Goal: Information Seeking & Learning: Learn about a topic

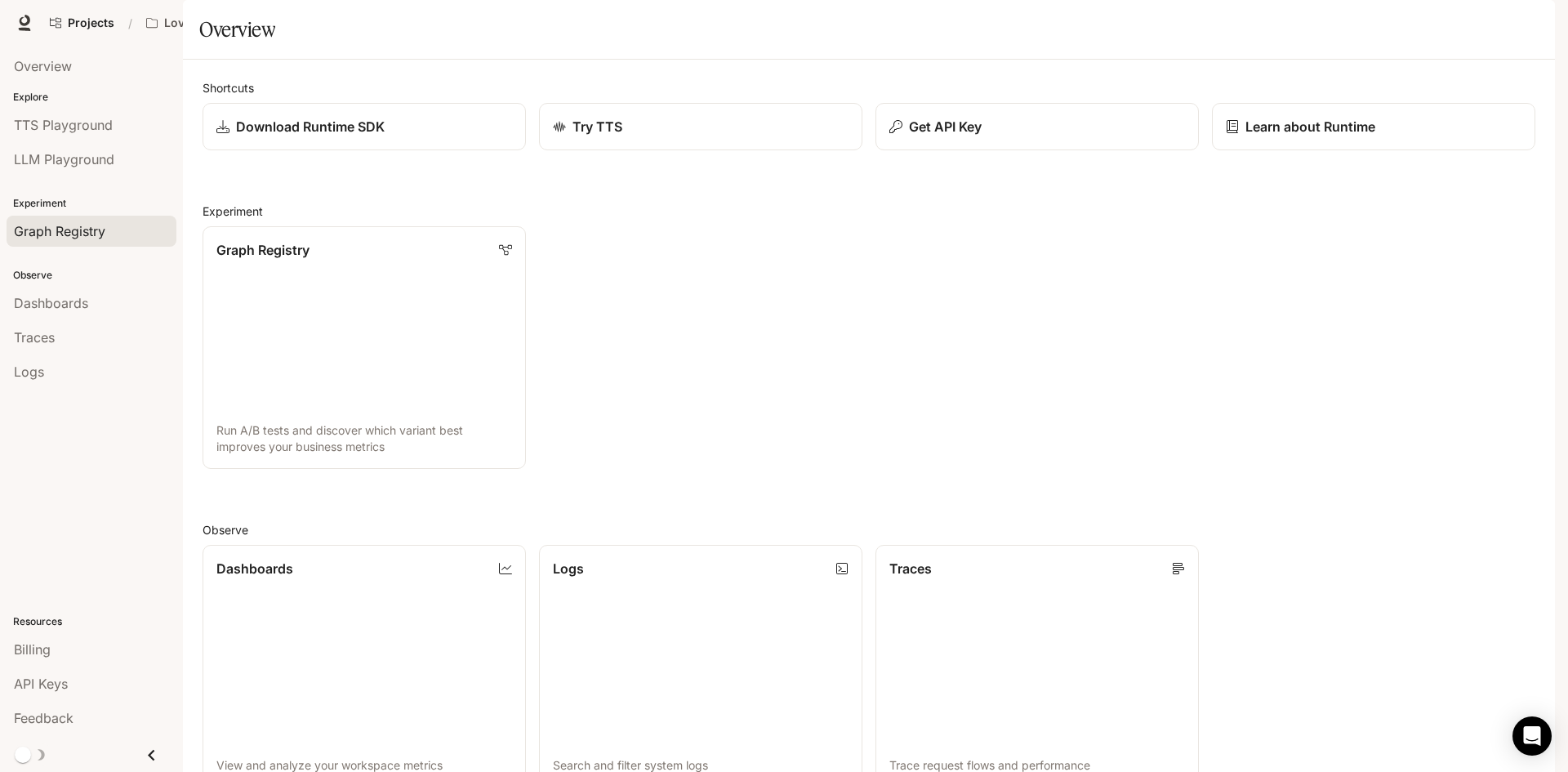
click at [100, 225] on span "Graph Registry" at bounding box center [59, 231] width 92 height 19
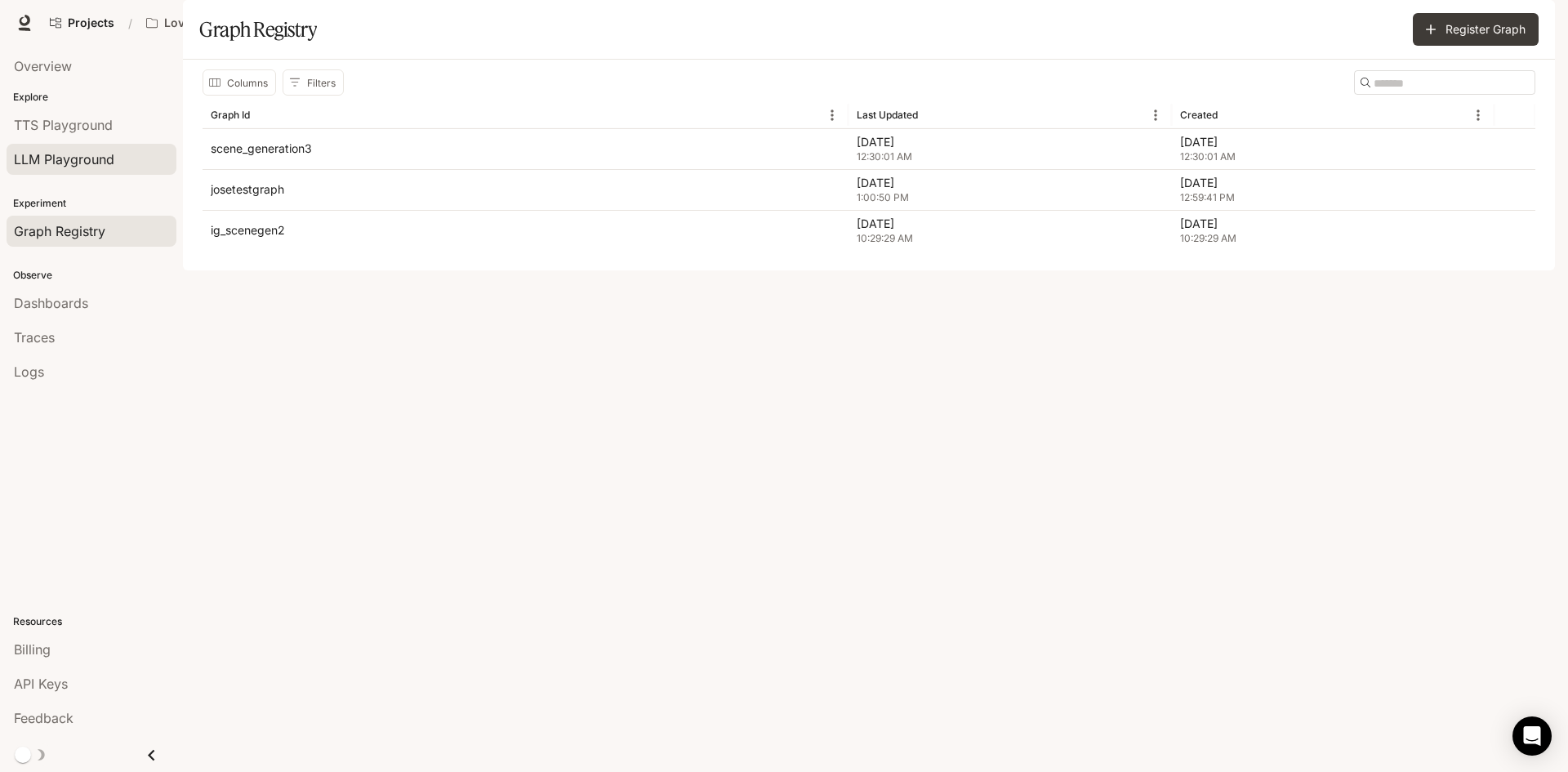
click at [87, 146] on link "LLM Playground" at bounding box center [92, 159] width 170 height 31
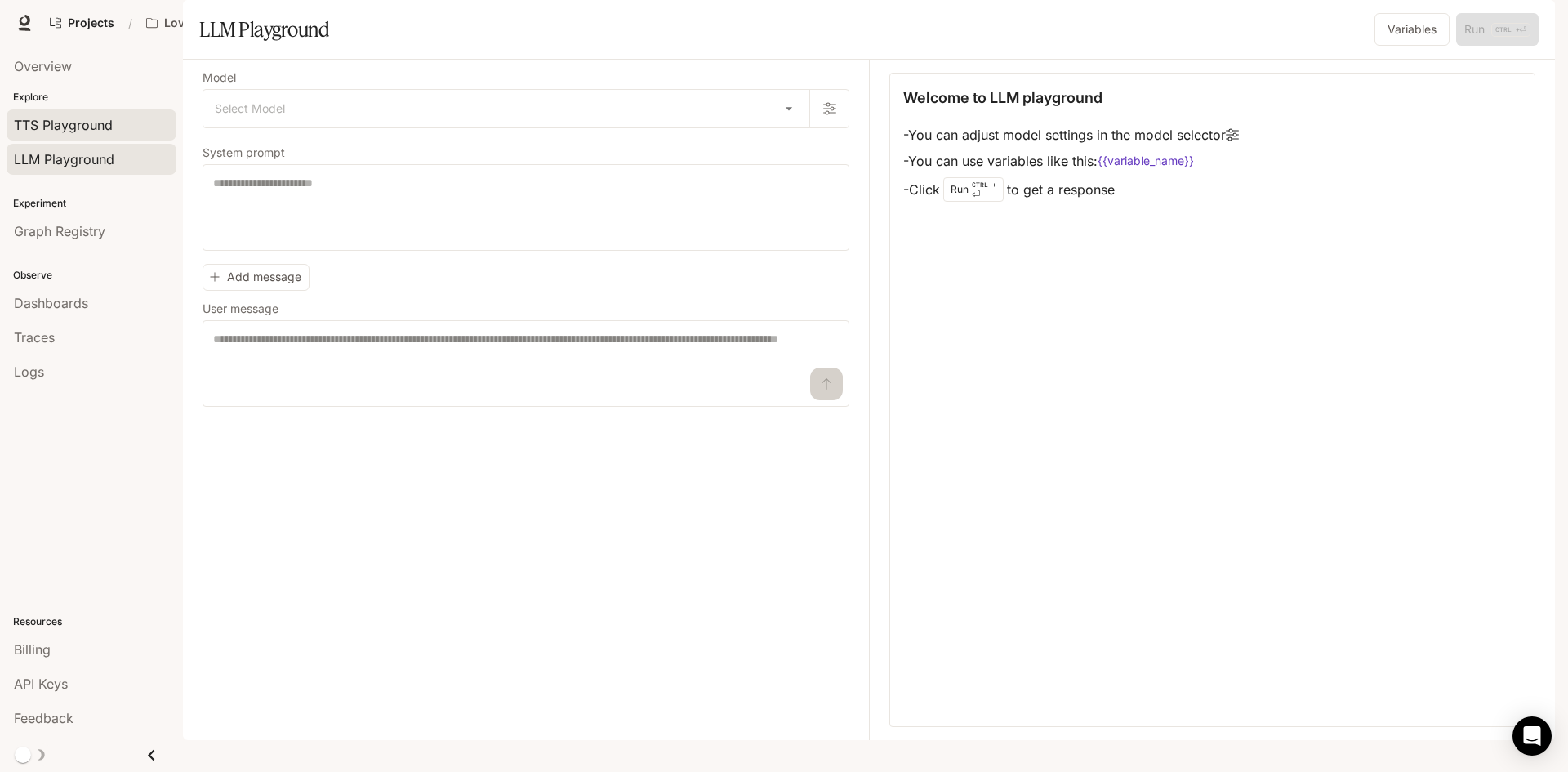
click at [88, 124] on span "TTS Playground" at bounding box center [63, 125] width 99 height 19
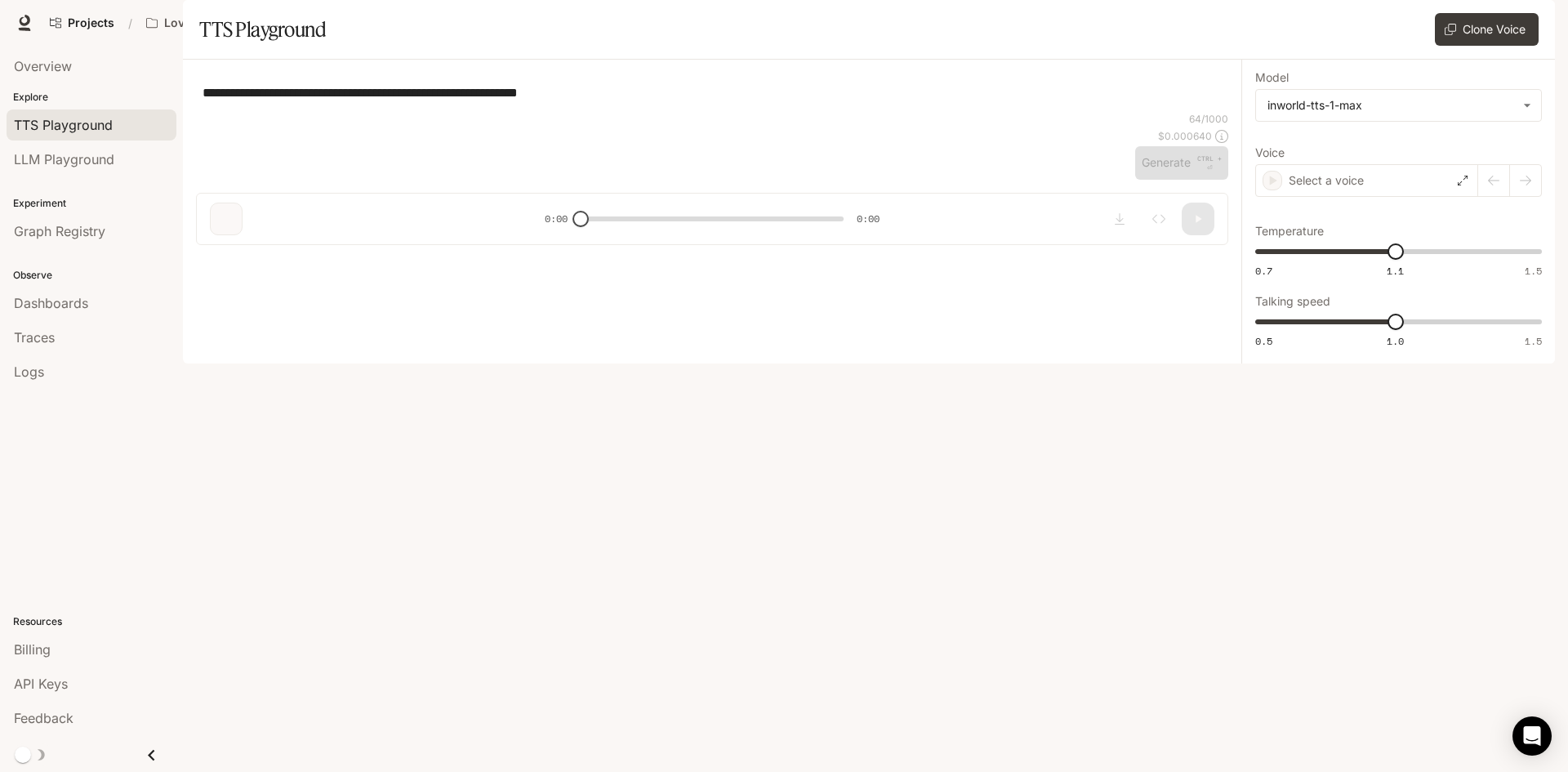
type input "****"
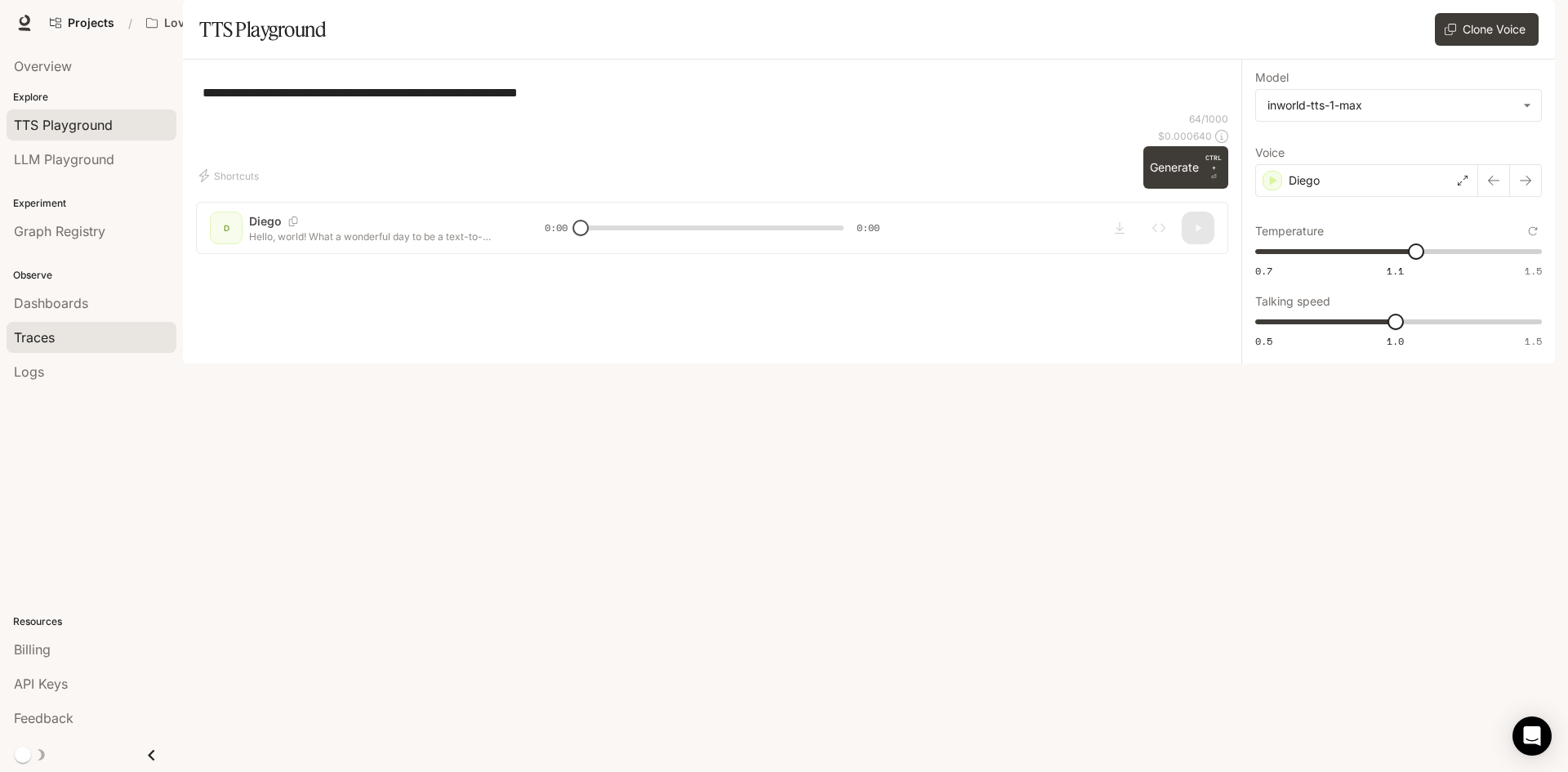
click at [34, 341] on span "Traces" at bounding box center [34, 337] width 41 height 19
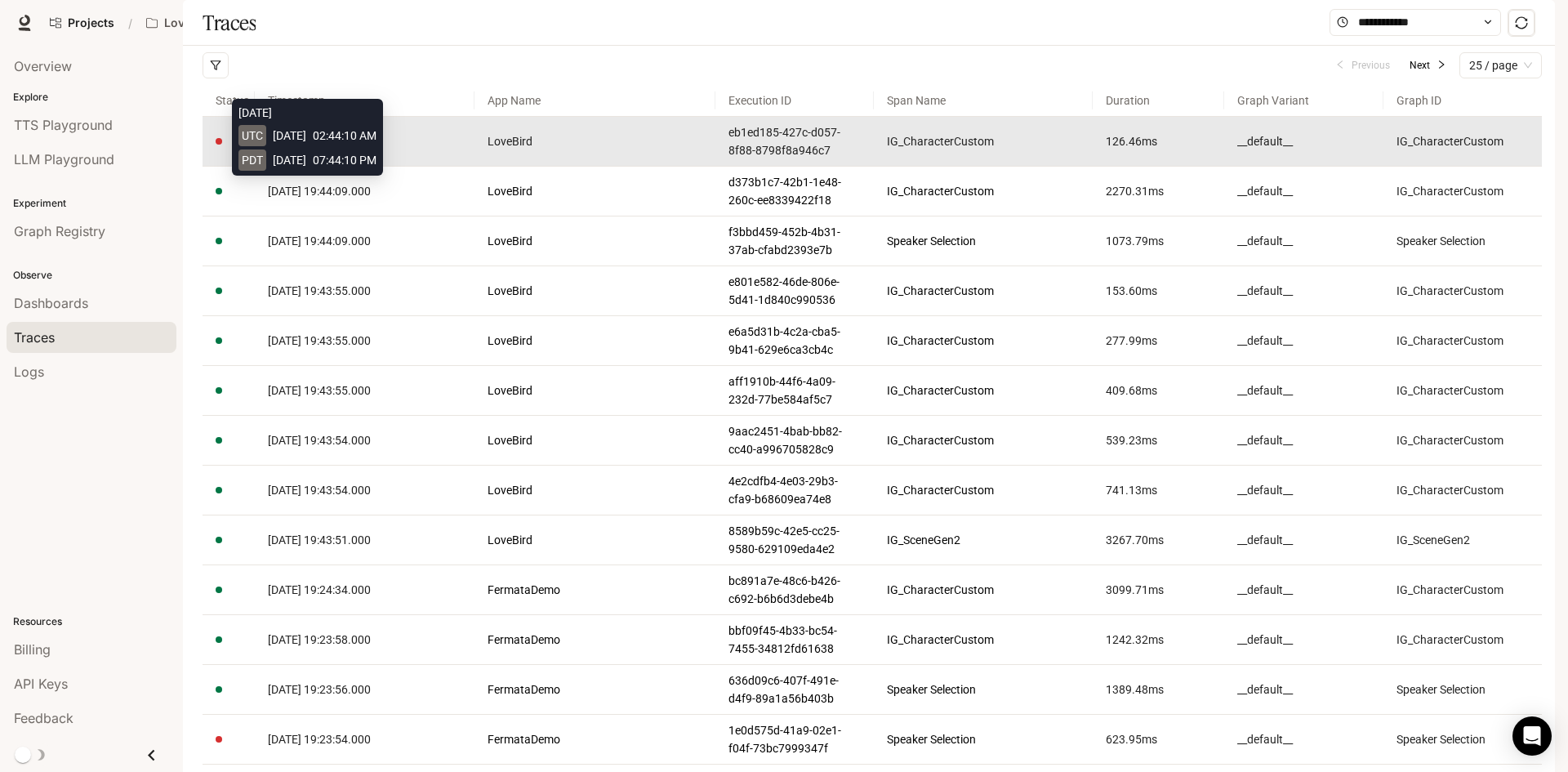
click at [333, 148] on span "2025-10-08 19:44:10.000" at bounding box center [319, 141] width 102 height 14
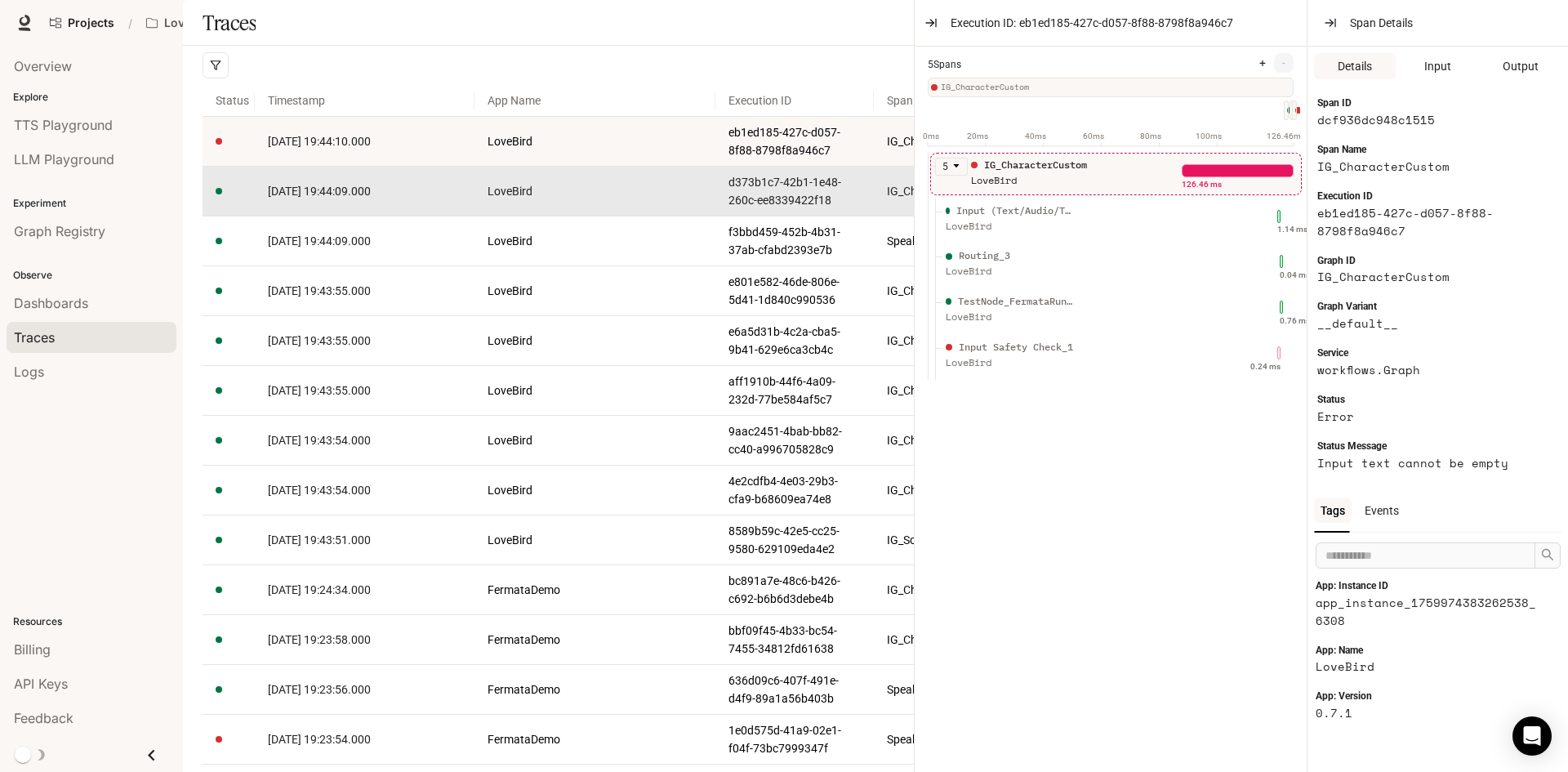
click at [359, 198] on span "2025-10-08 19:44:09.000" at bounding box center [319, 191] width 102 height 14
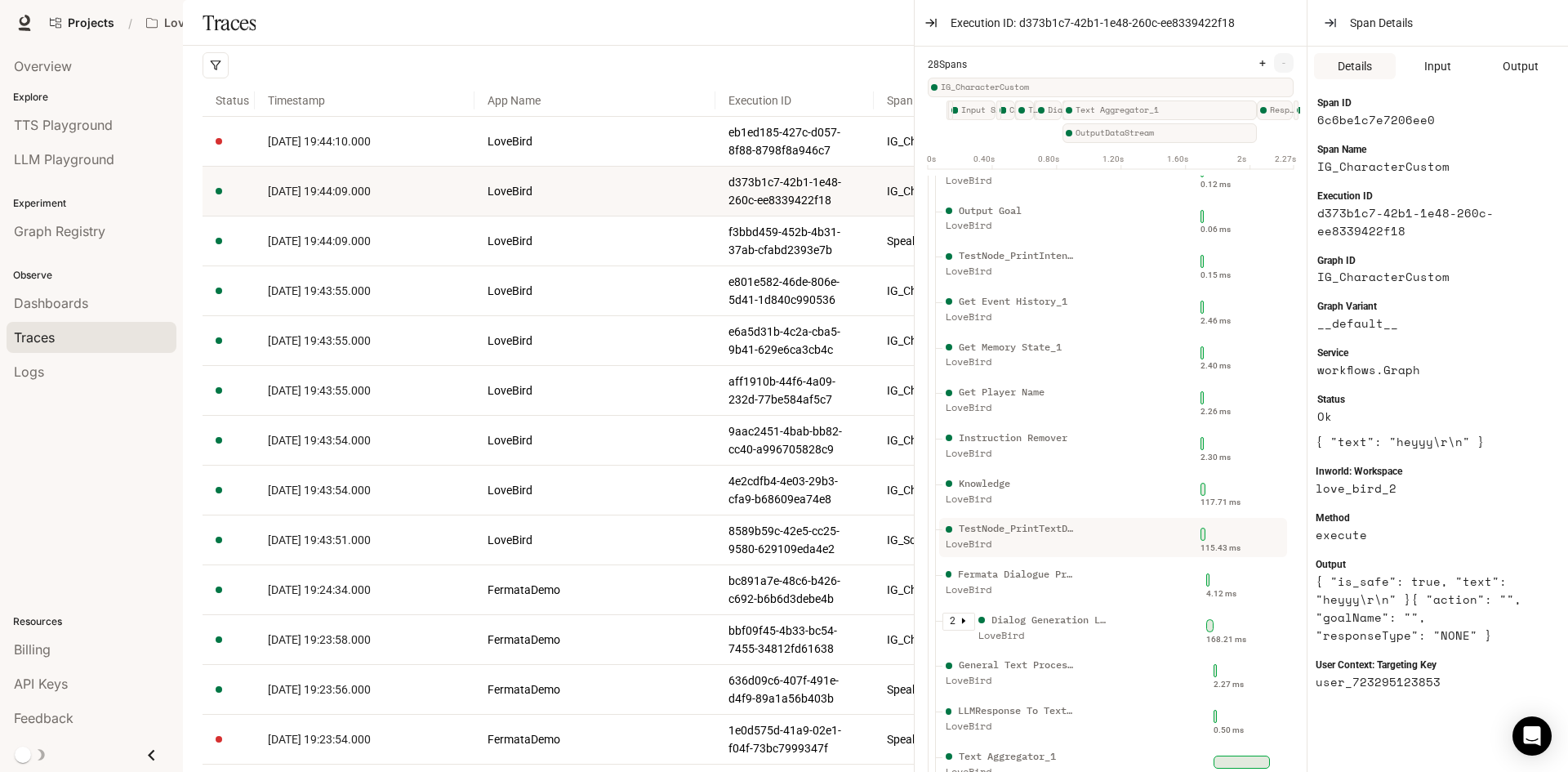
scroll to position [490, 0]
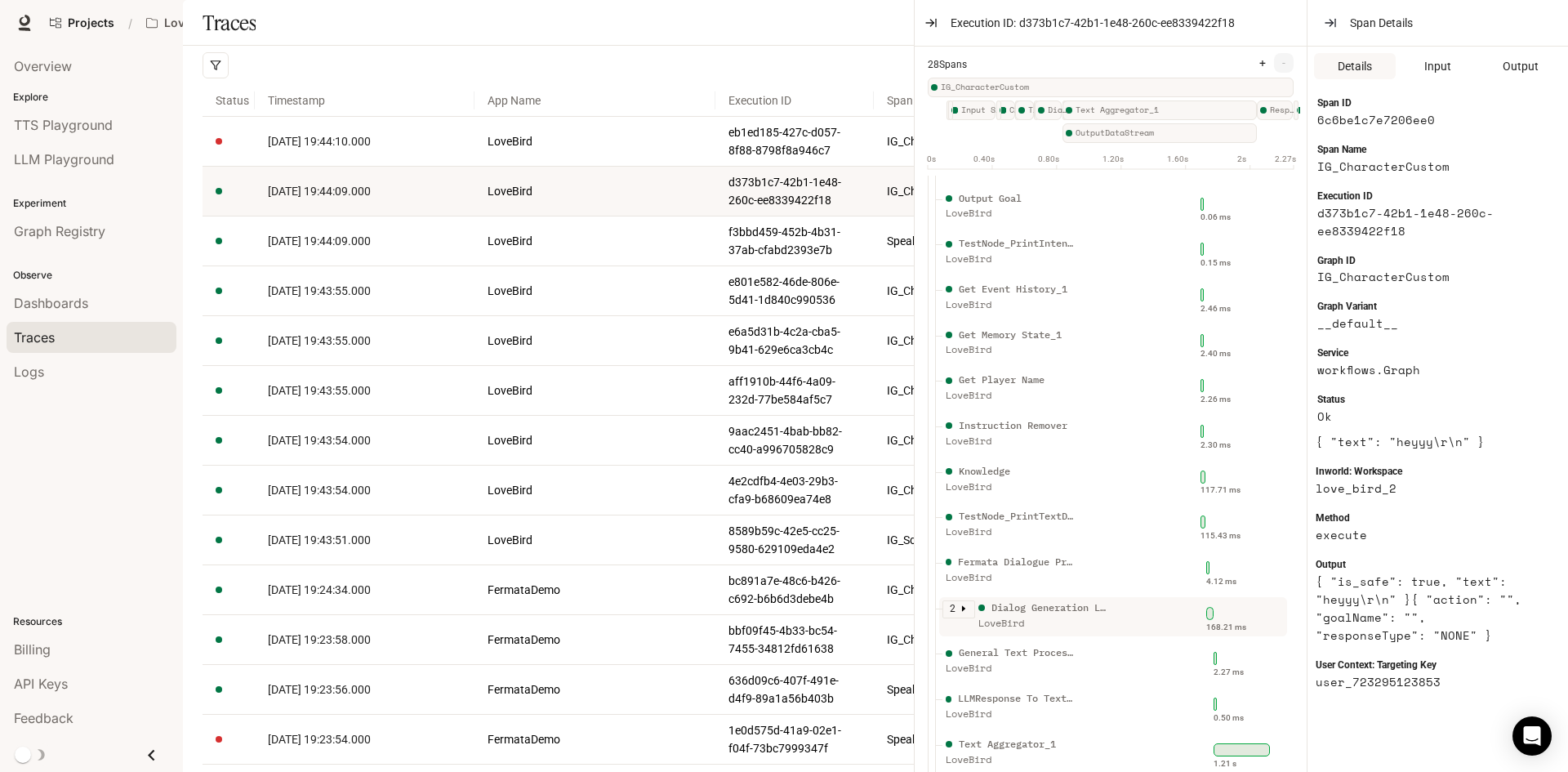
click at [1103, 615] on div "Dialog Generation LLM" at bounding box center [1050, 608] width 118 height 15
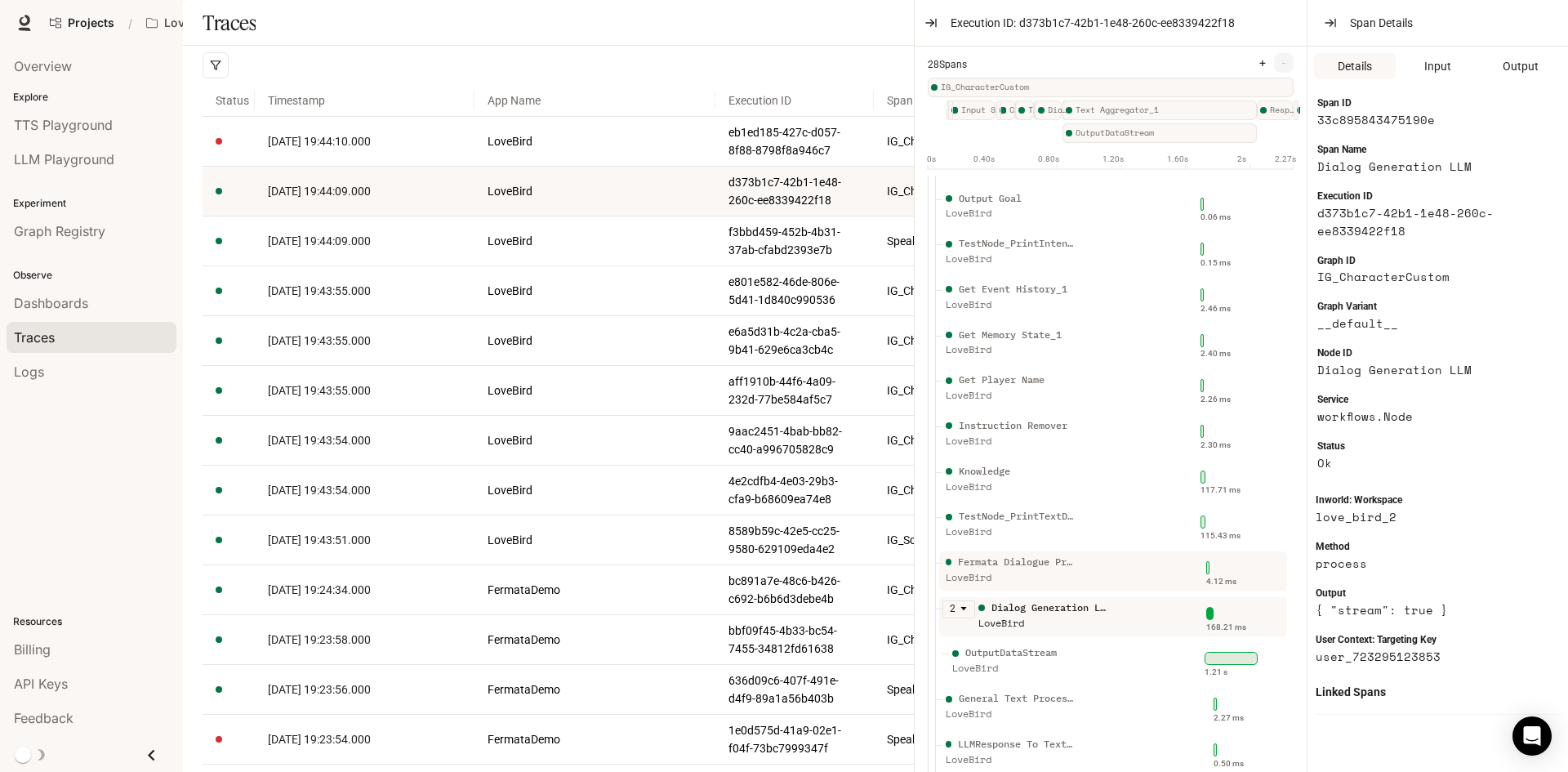
click at [1104, 592] on div "Fermata Dialogue Prompt LoveBird" at bounding box center [1058, 575] width 233 height 41
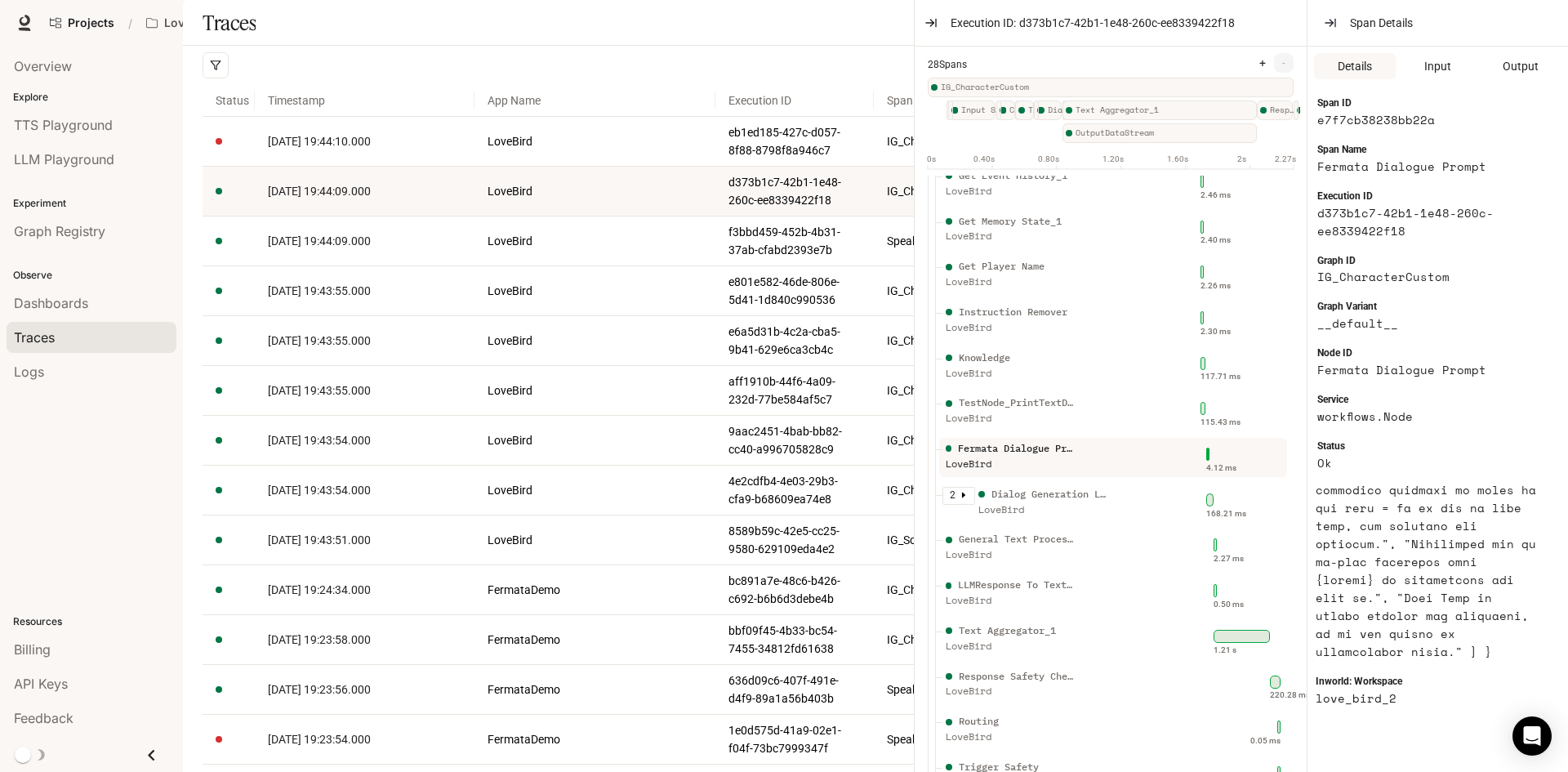
scroll to position [708, 0]
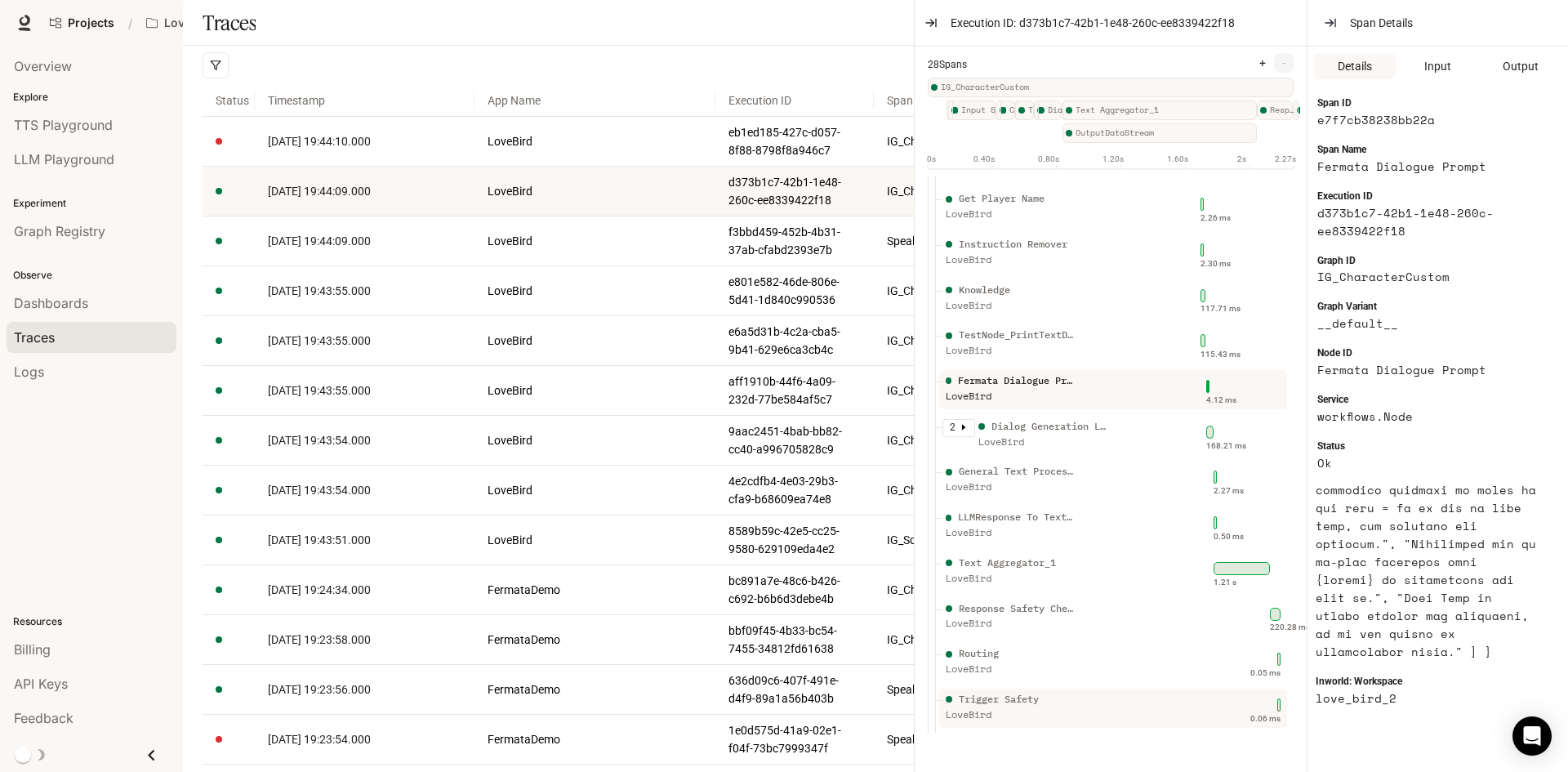
click at [1022, 707] on div "LoveBird" at bounding box center [1011, 715] width 130 height 15
click at [599, 85] on div "Previous Next 25 / page" at bounding box center [872, 65] width 1339 height 40
click at [931, 8] on div "Execution ID: d373b1c7-42b1-1e48-260c-ee8339422f18" at bounding box center [1111, 23] width 392 height 46
click at [936, 26] on icon "button" at bounding box center [936, 22] width 0 height 8
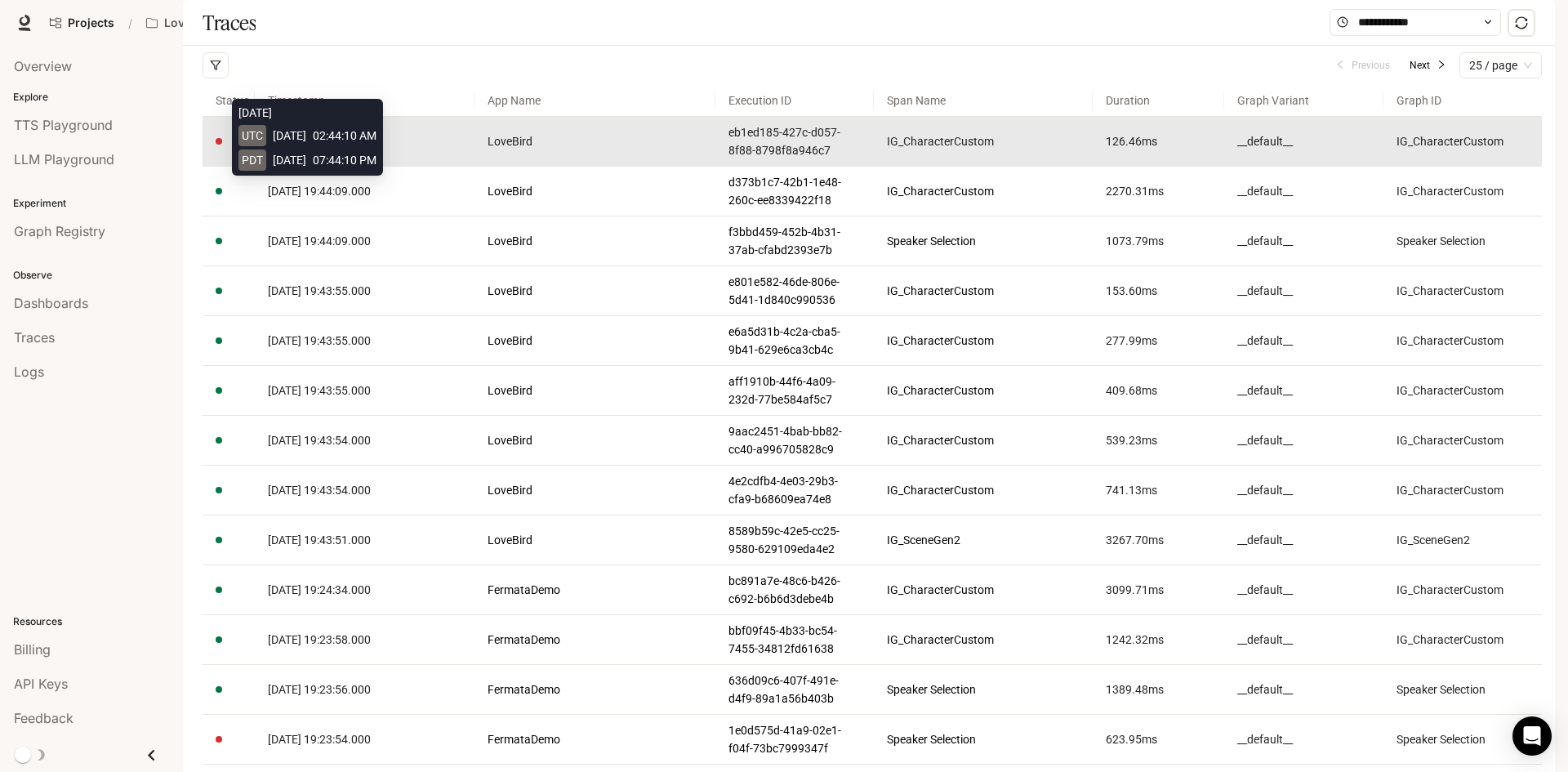
click at [318, 148] on span "2025-10-08 19:44:10.000" at bounding box center [319, 141] width 102 height 14
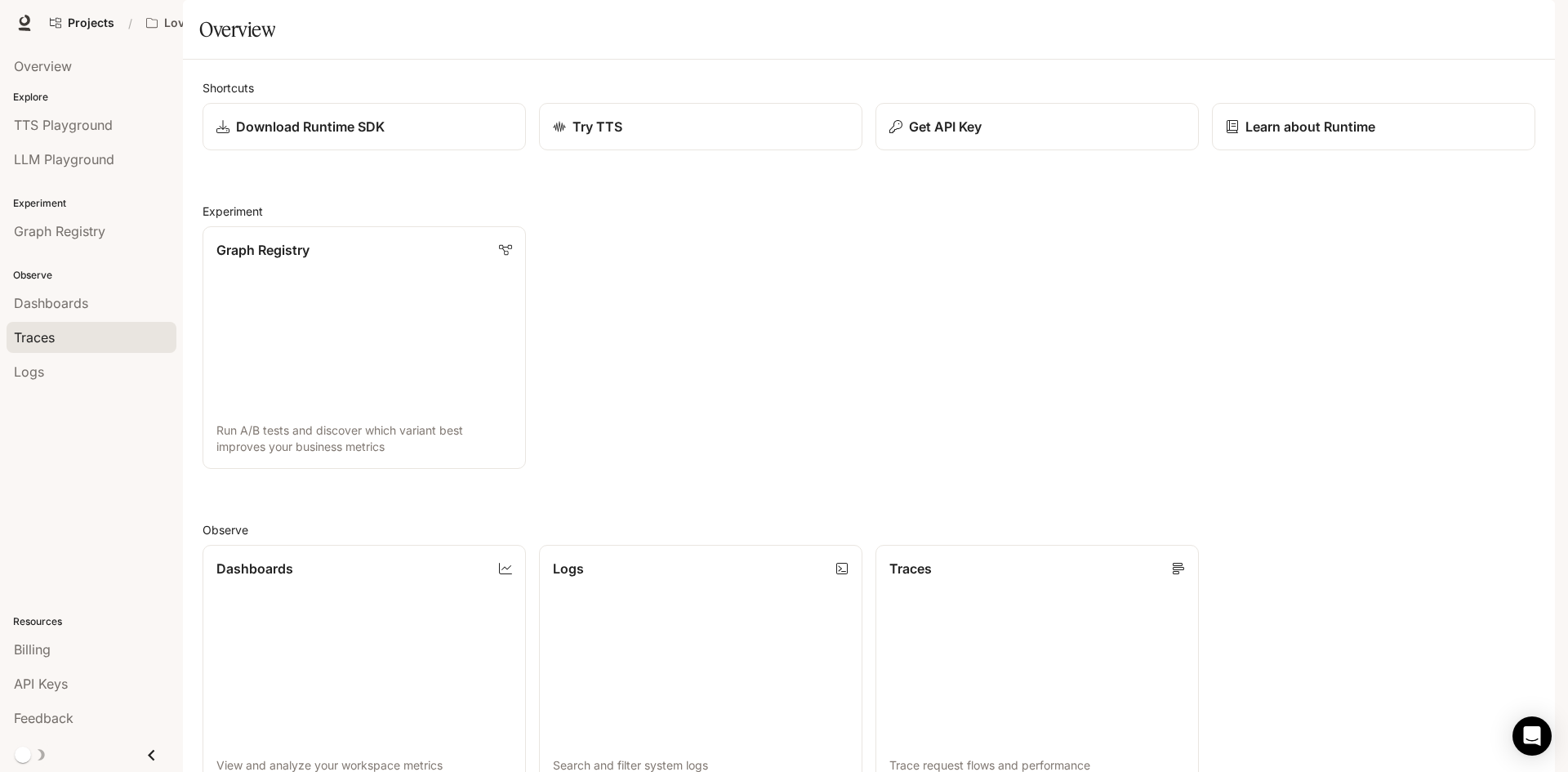
click at [58, 347] on link "Traces" at bounding box center [92, 337] width 170 height 31
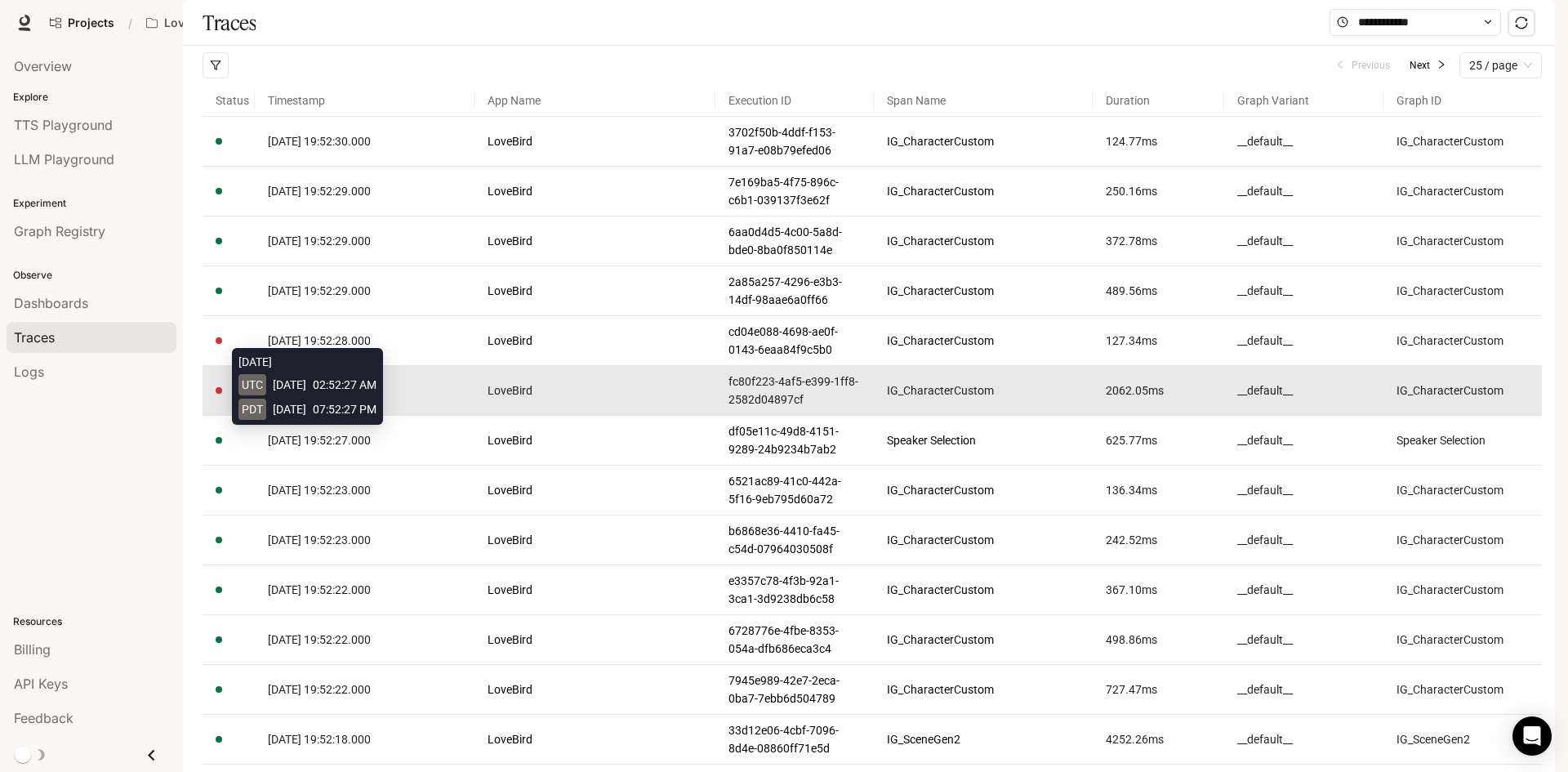
click at [338, 397] on span "[DATE] 19:52:27.000" at bounding box center [319, 390] width 102 height 14
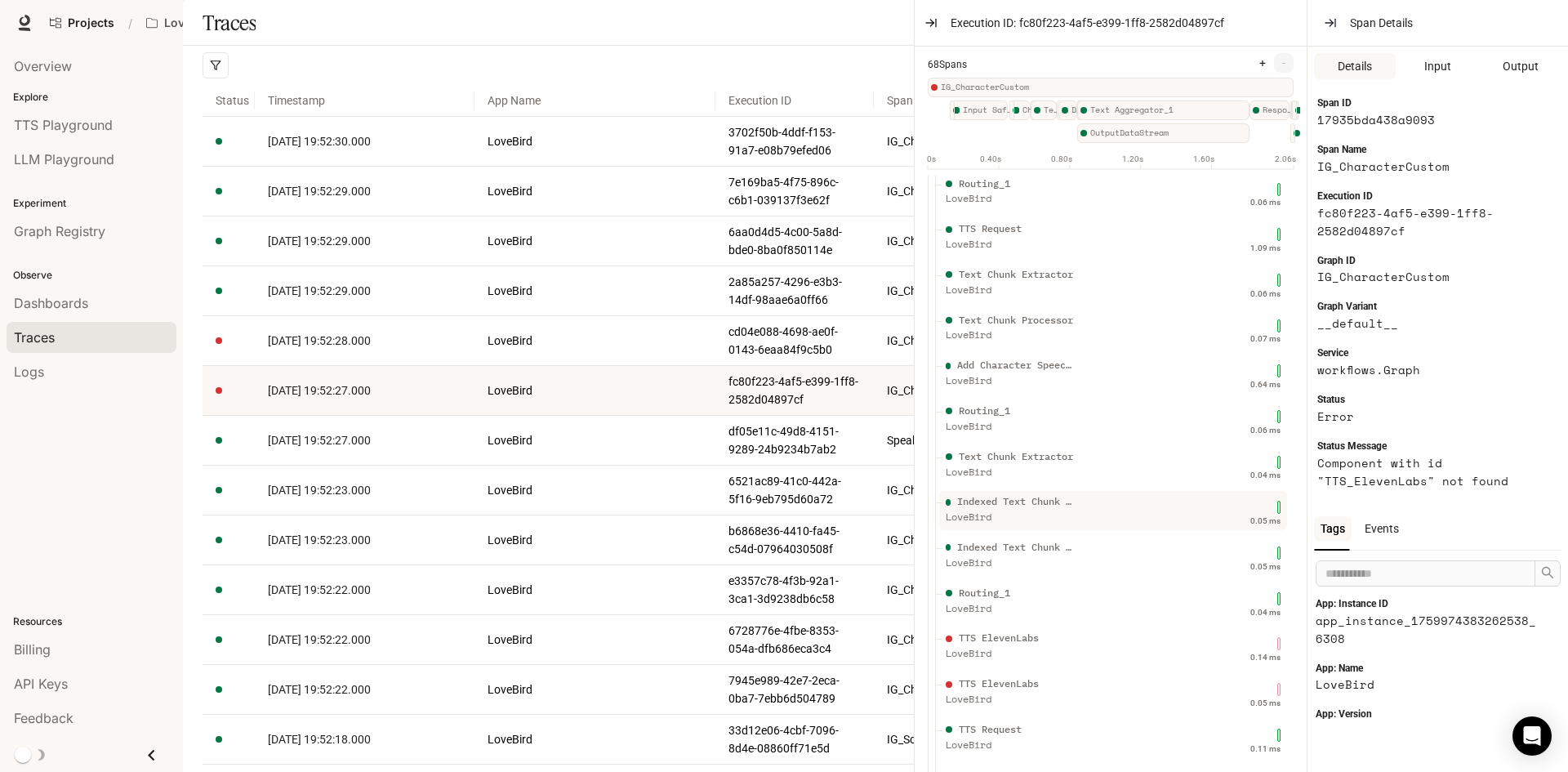
scroll to position [2449, 0]
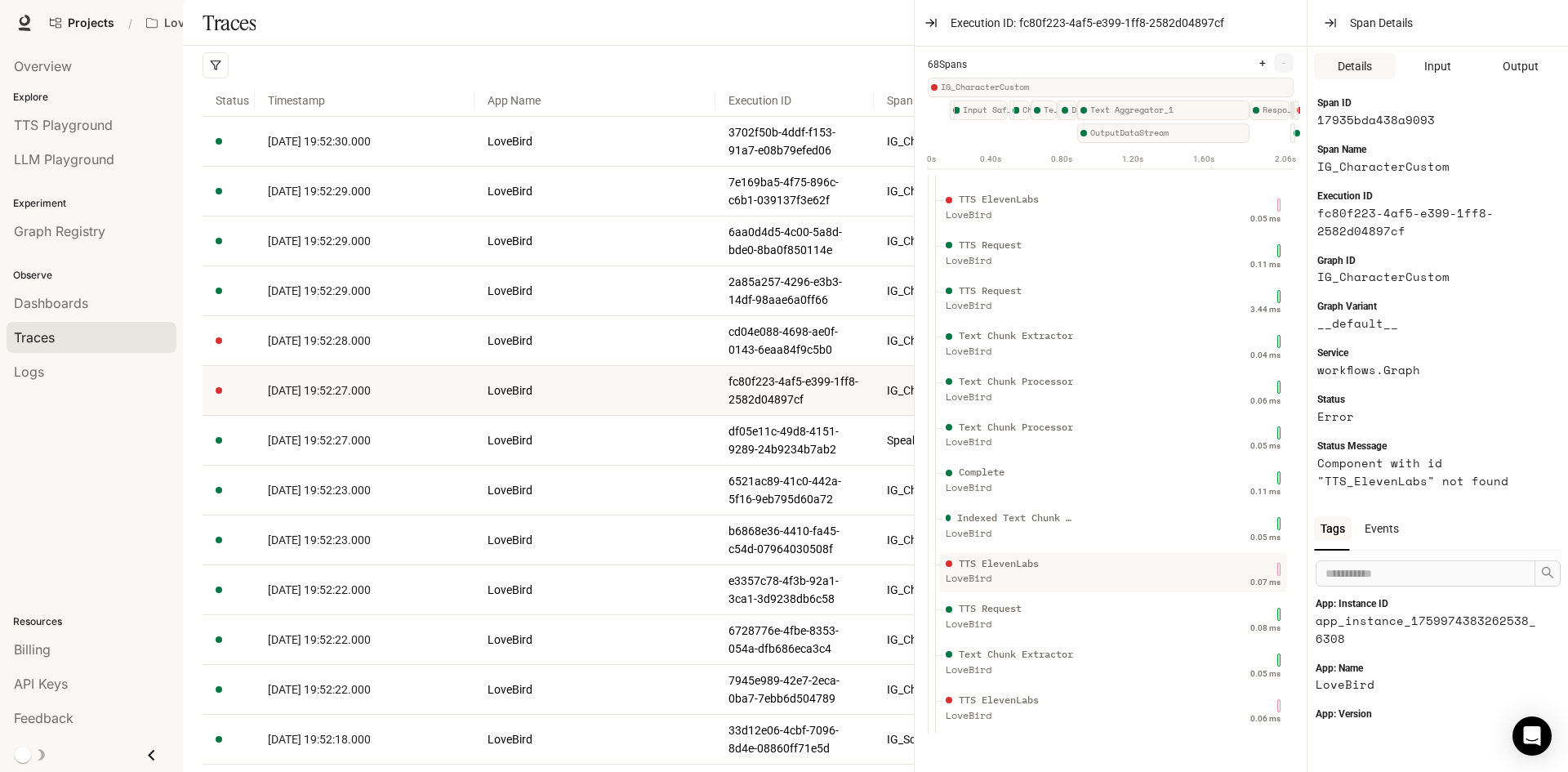
click at [1016, 572] on div "TTS ElevenLabs" at bounding box center [1011, 564] width 130 height 15
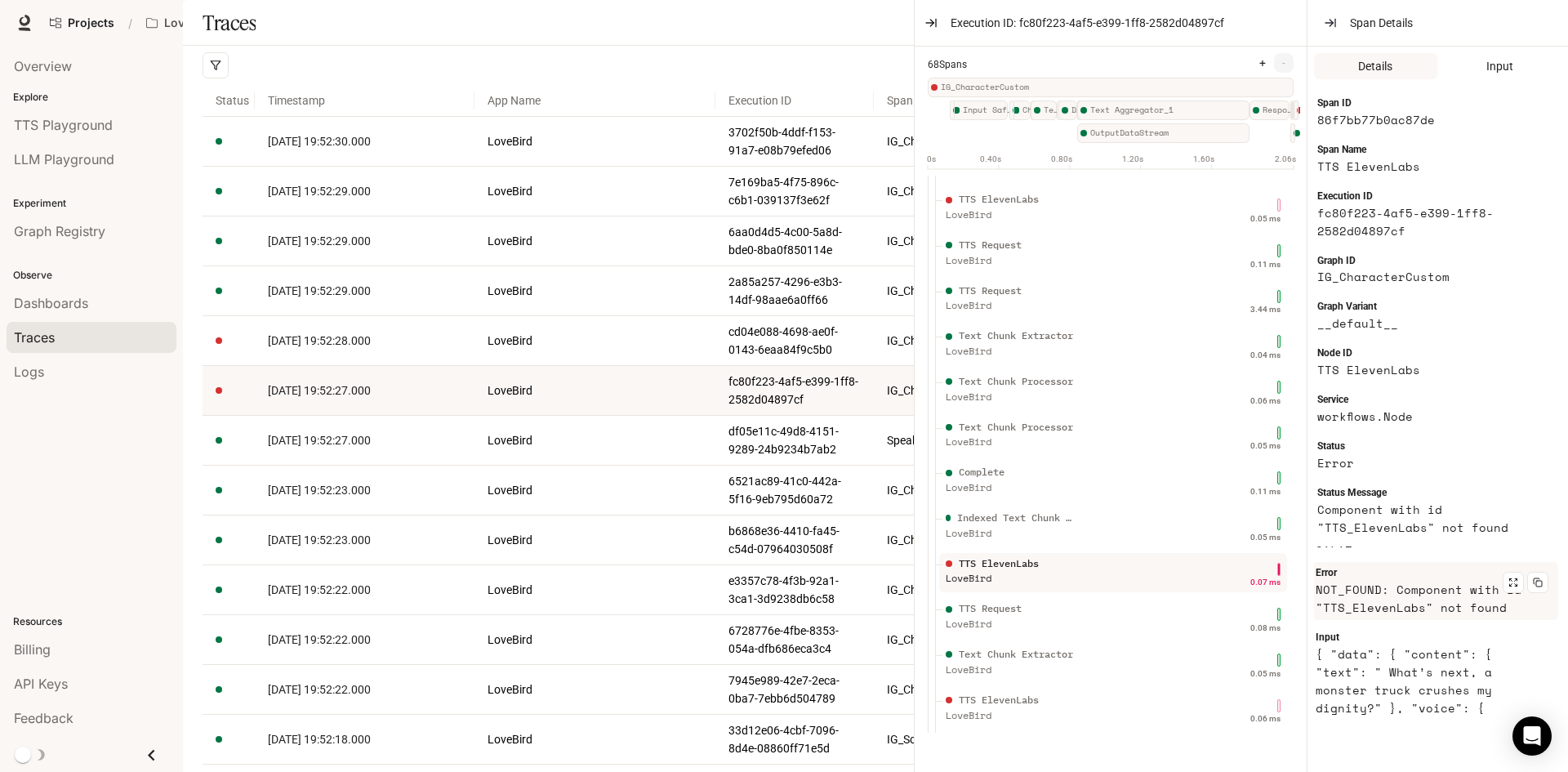
scroll to position [274, 0]
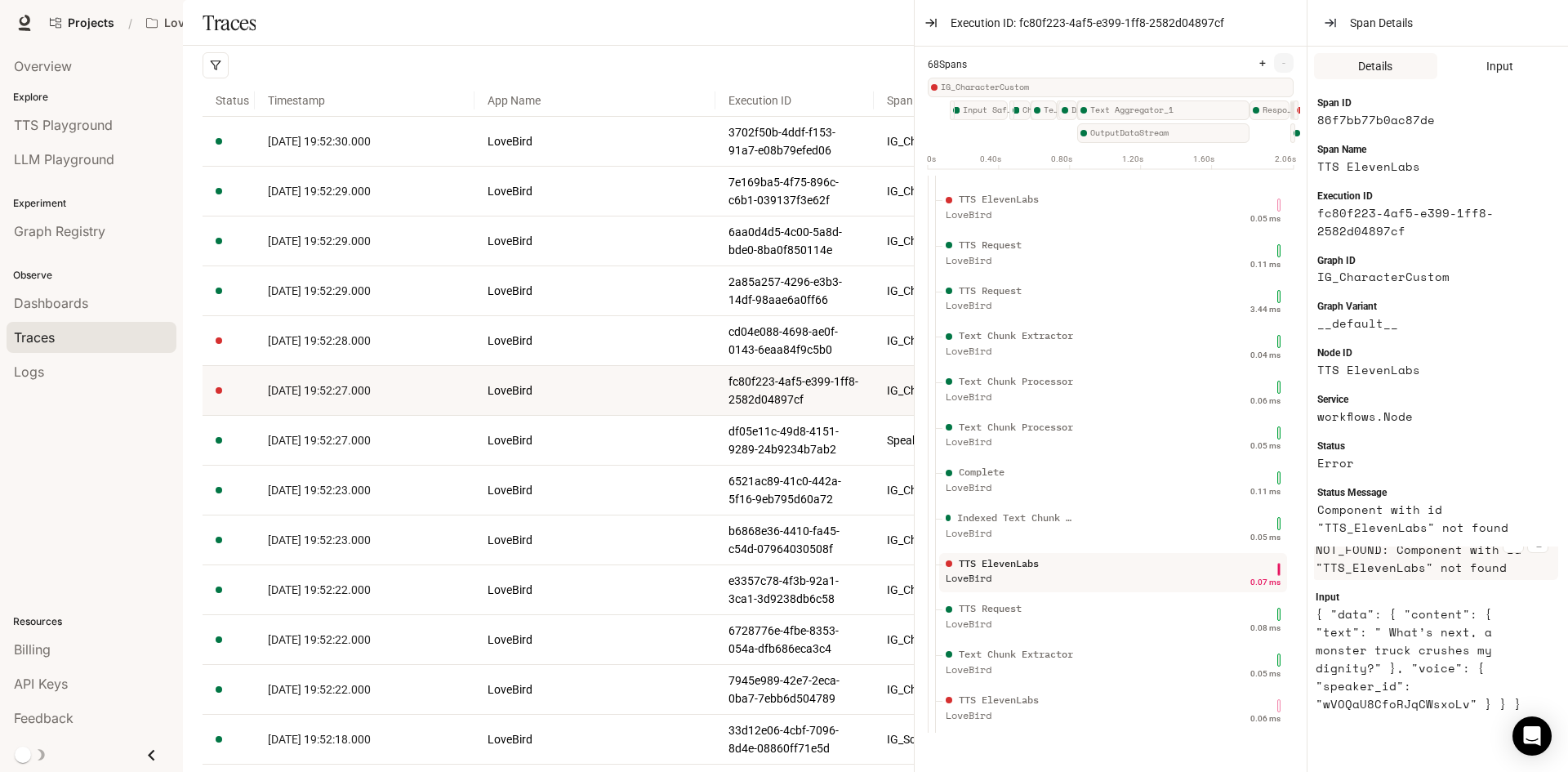
click at [1016, 572] on article "NOT_FOUND: Component with id "TTS_ElevenLabs" not found" at bounding box center [1429, 558] width 226 height 36
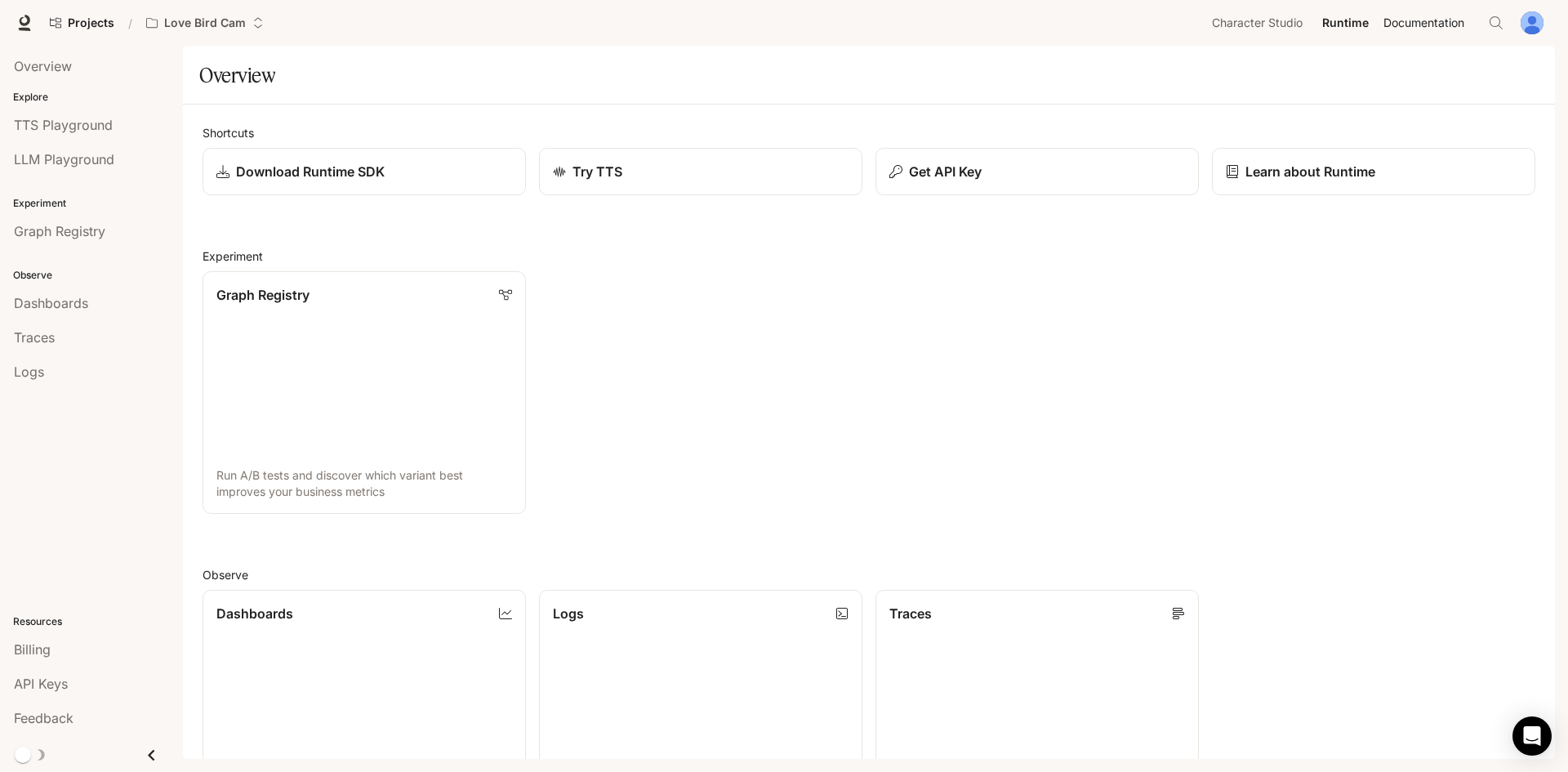
click at [1430, 29] on span "Documentation" at bounding box center [1424, 23] width 81 height 20
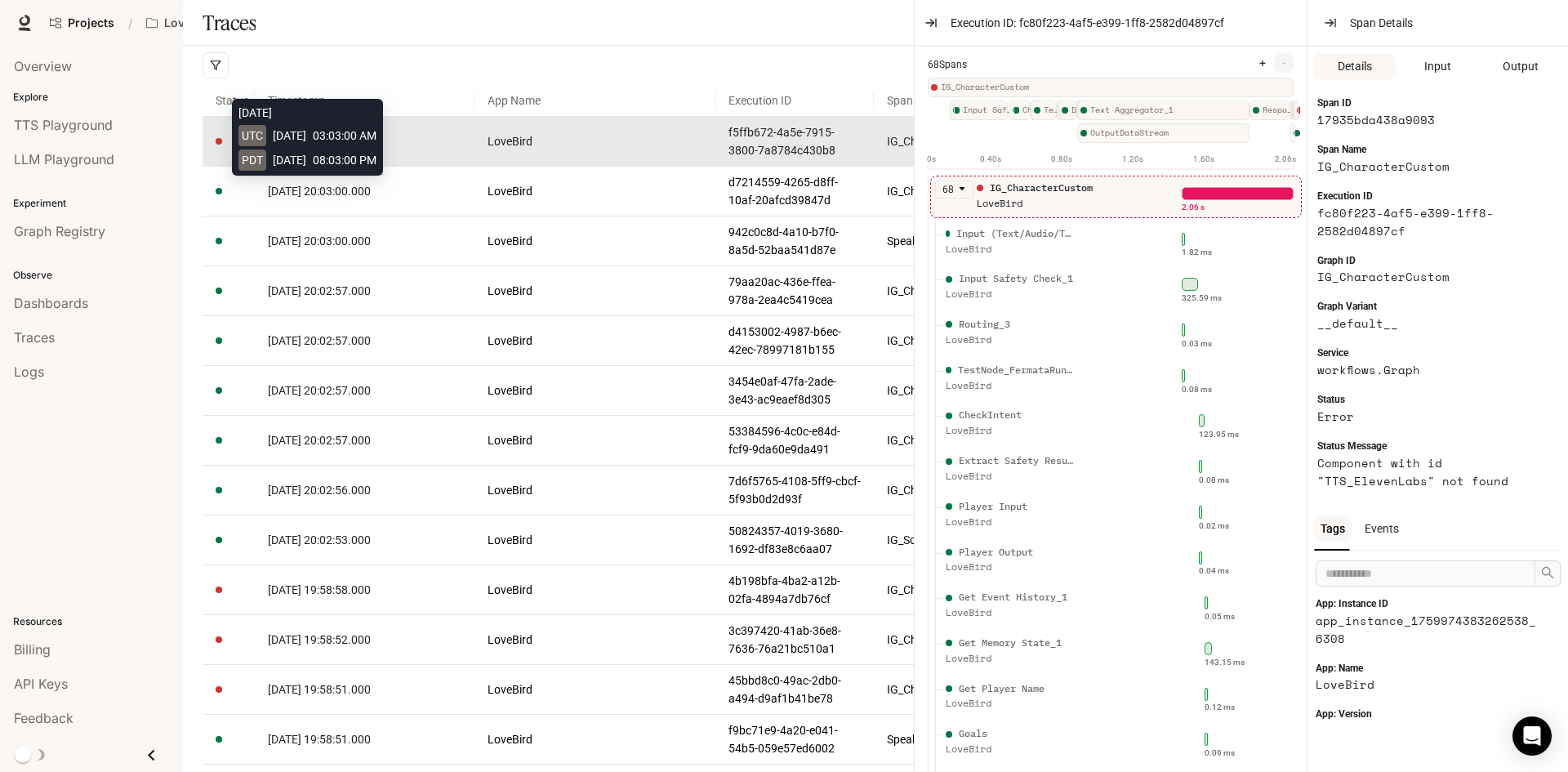
click at [345, 148] on span "[DATE] 20:03:00.000" at bounding box center [319, 141] width 102 height 14
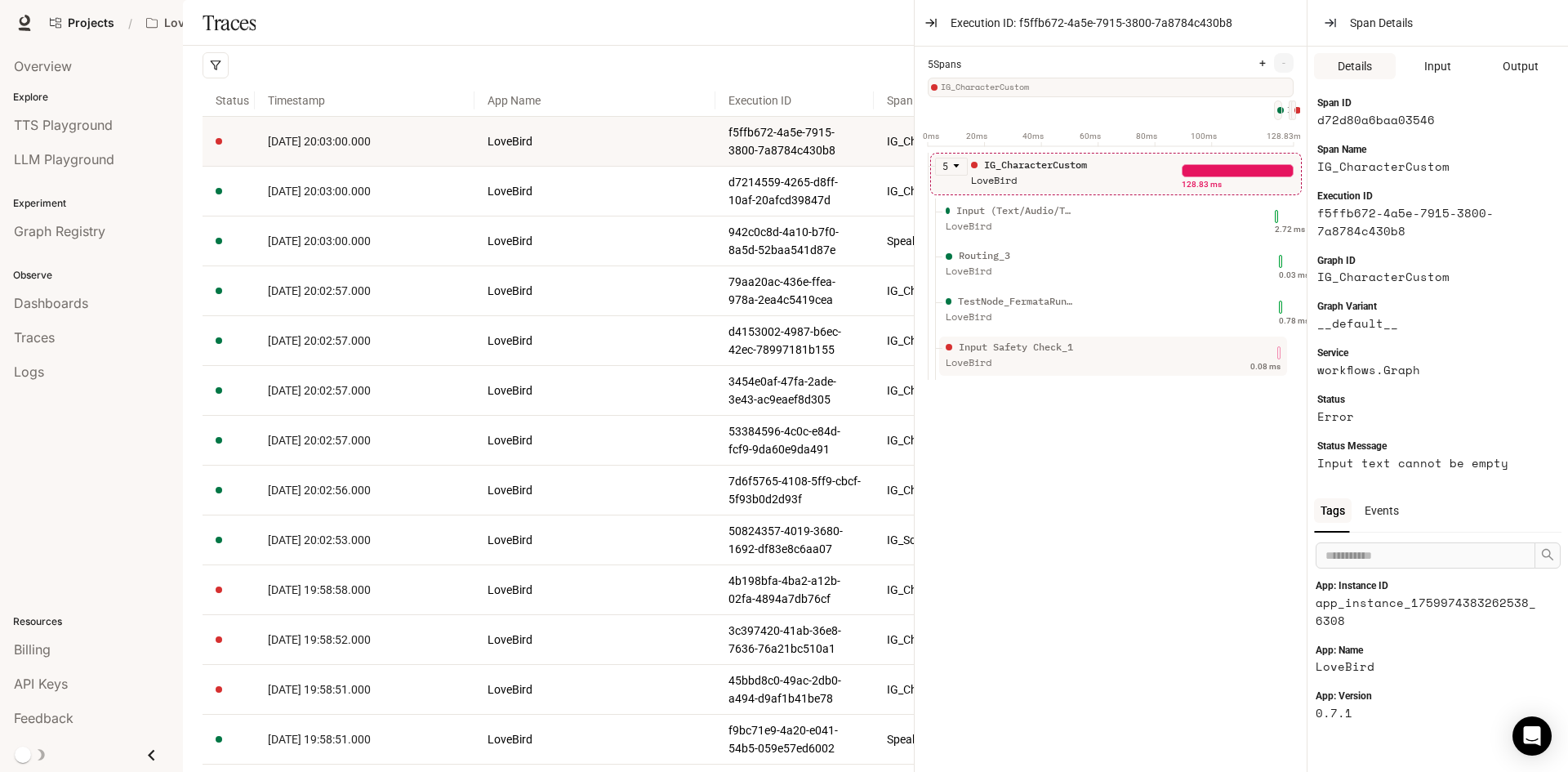
click at [1136, 359] on div "Input Safety Check_1 LoveBird" at bounding box center [1058, 360] width 233 height 41
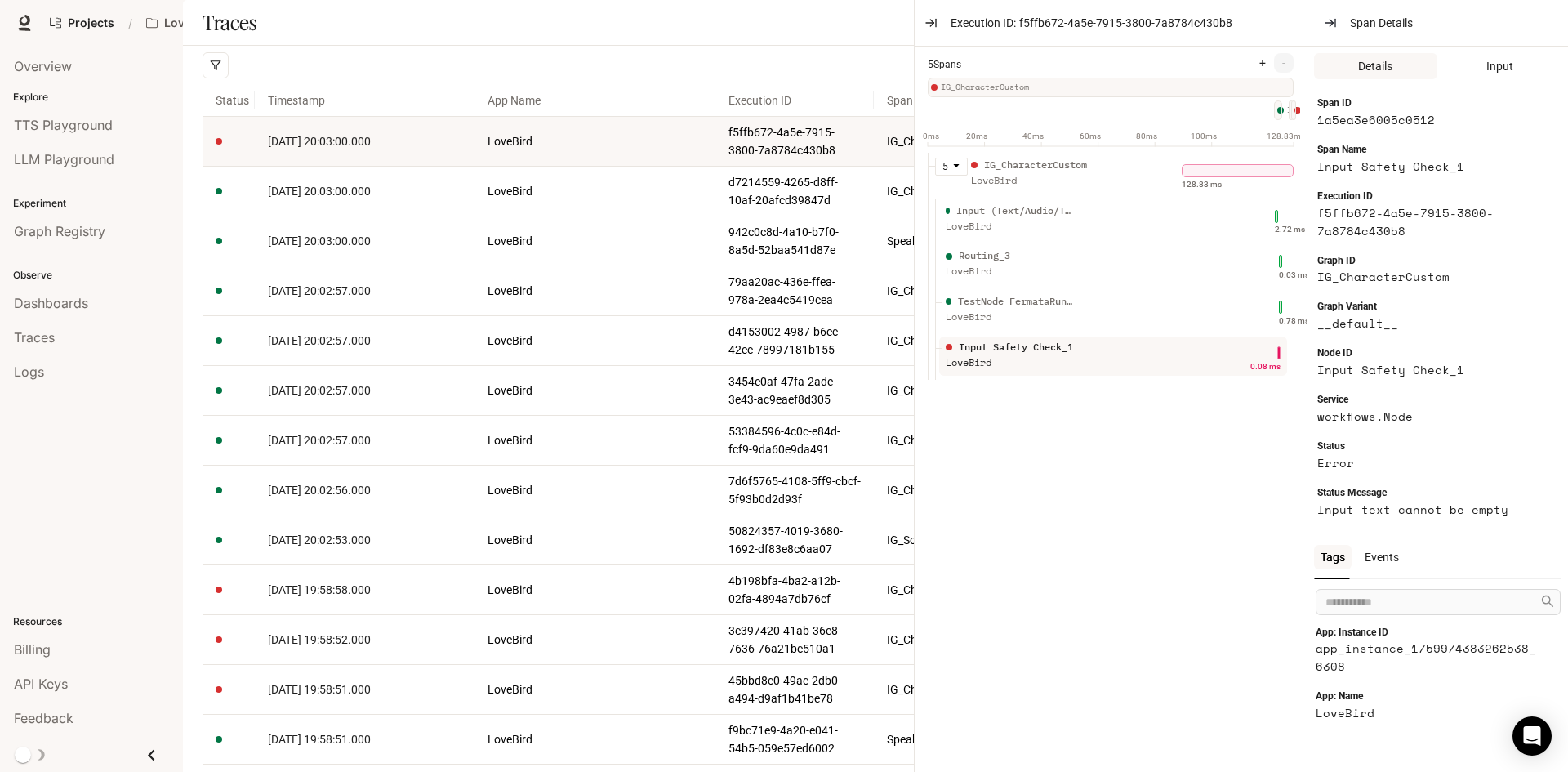
click at [578, 45] on div "Traces" at bounding box center [869, 22] width 1372 height 45
click at [930, 34] on button "button" at bounding box center [930, 22] width 26 height 26
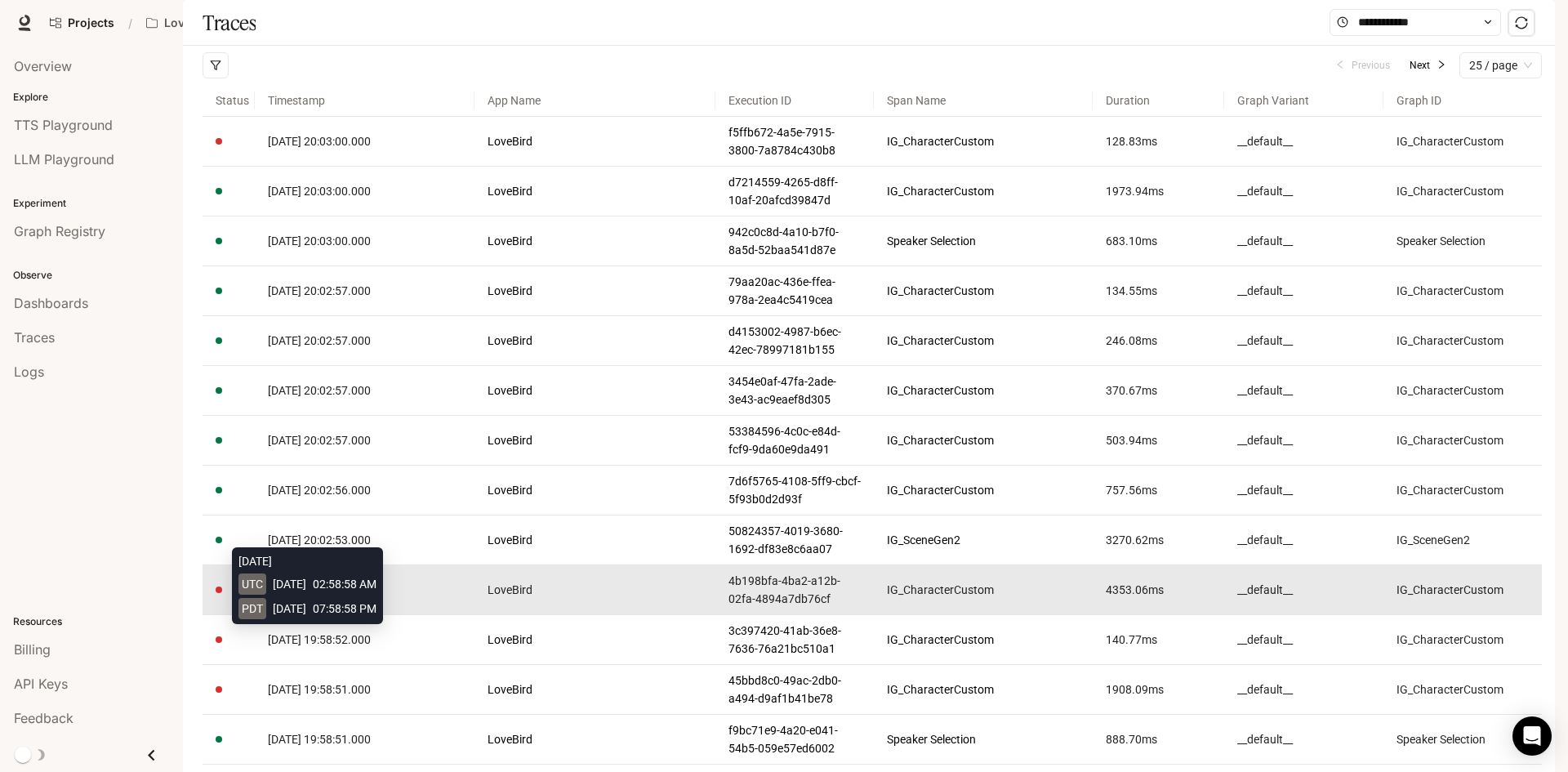
click at [366, 596] on span "[DATE] 19:58:58.000" at bounding box center [319, 589] width 102 height 14
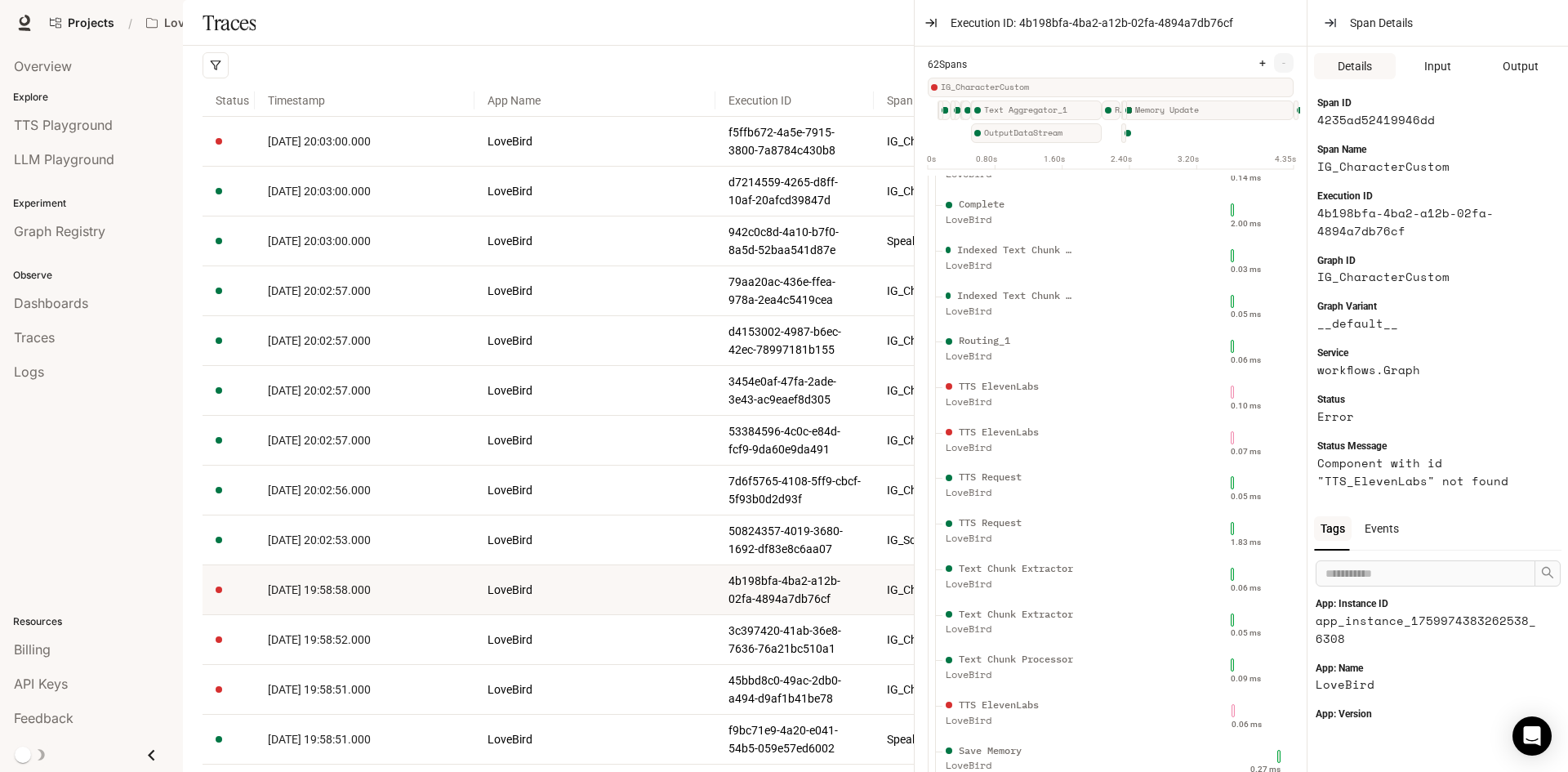
scroll to position [2196, 0]
click at [1068, 646] on div "TTS ElevenLabs" at bounding box center [1011, 654] width 130 height 15
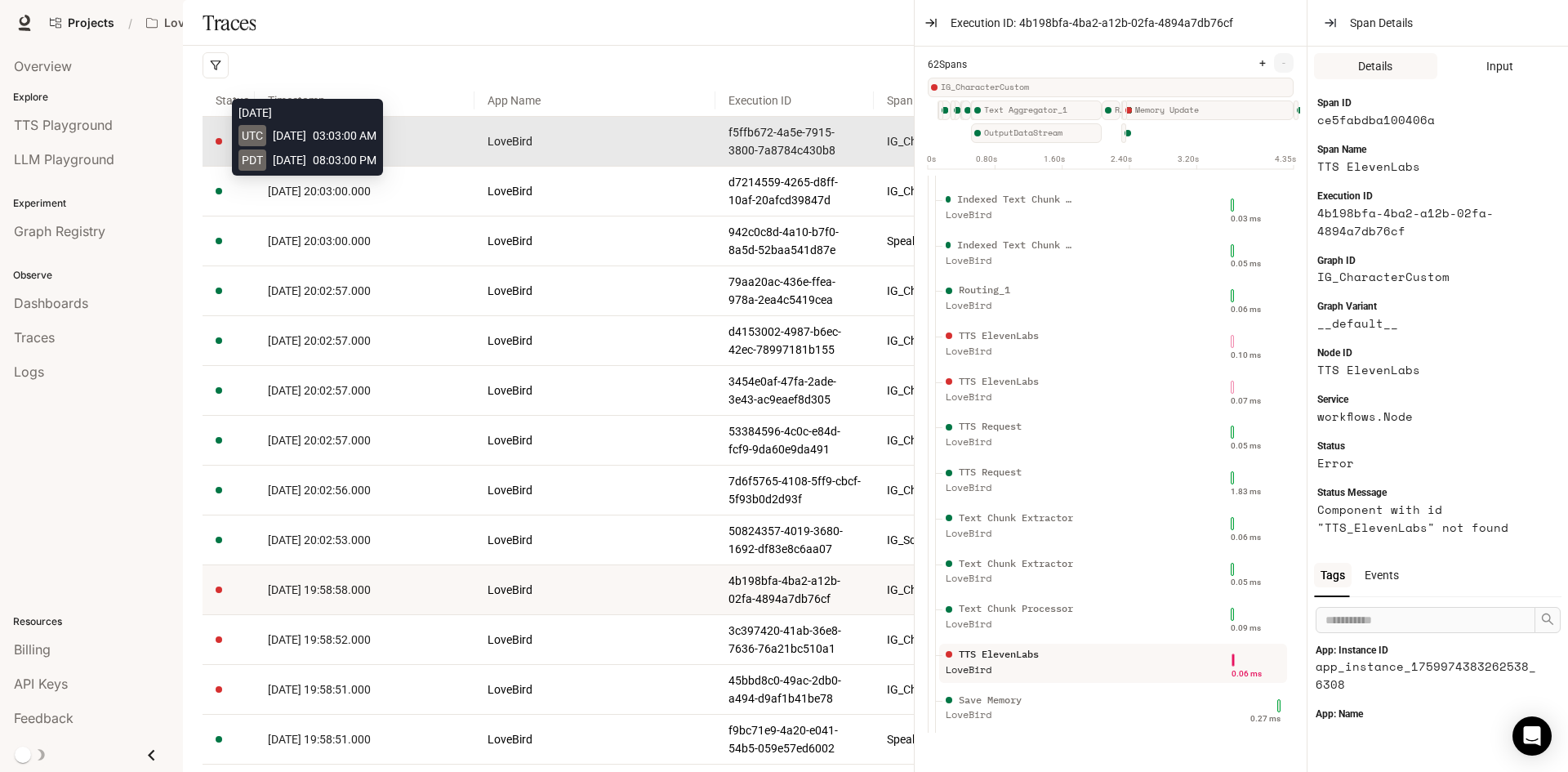
click at [371, 148] on span "[DATE] 20:03:00.000" at bounding box center [319, 141] width 102 height 14
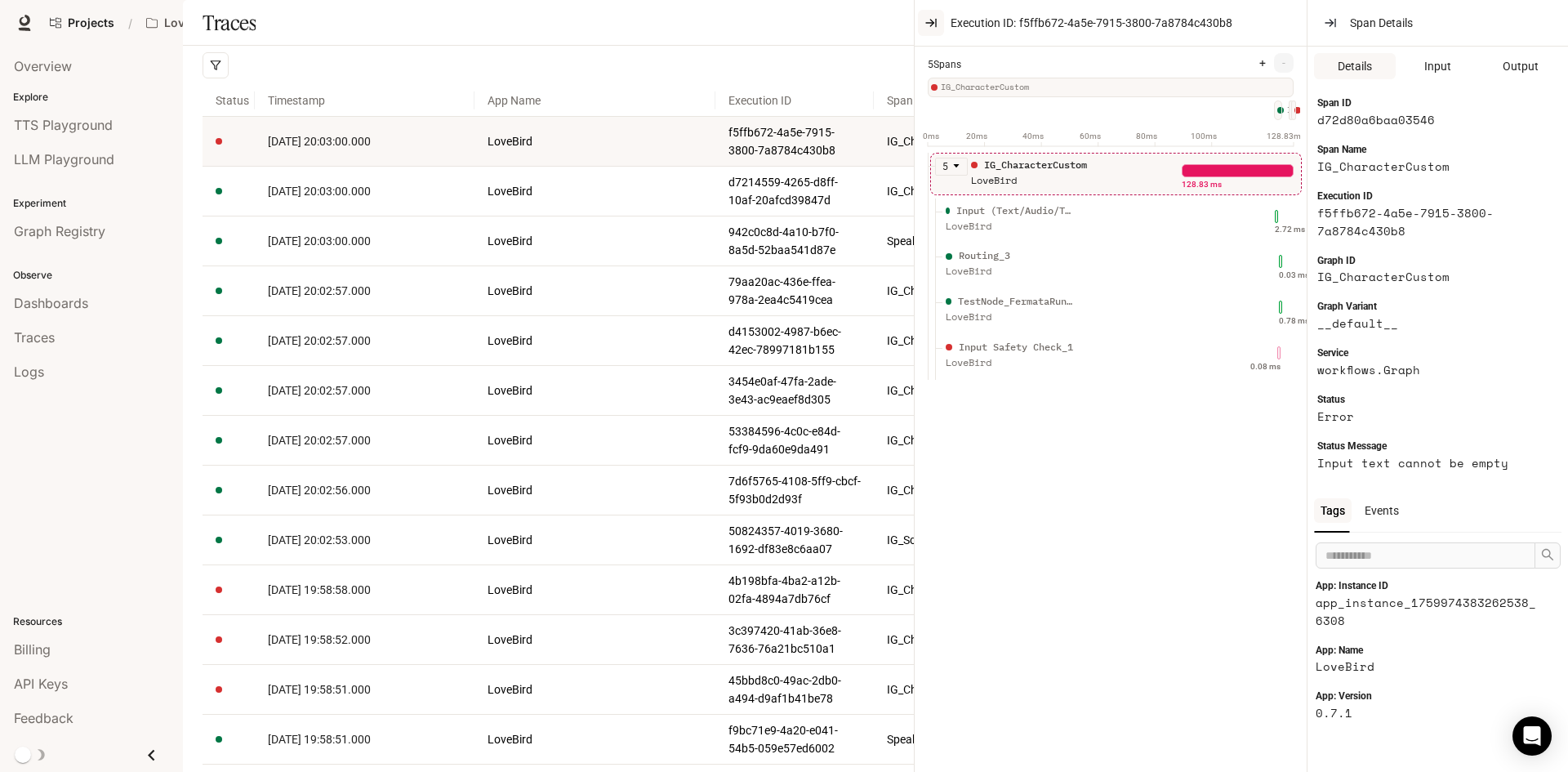
click at [935, 17] on icon "button" at bounding box center [931, 23] width 14 height 14
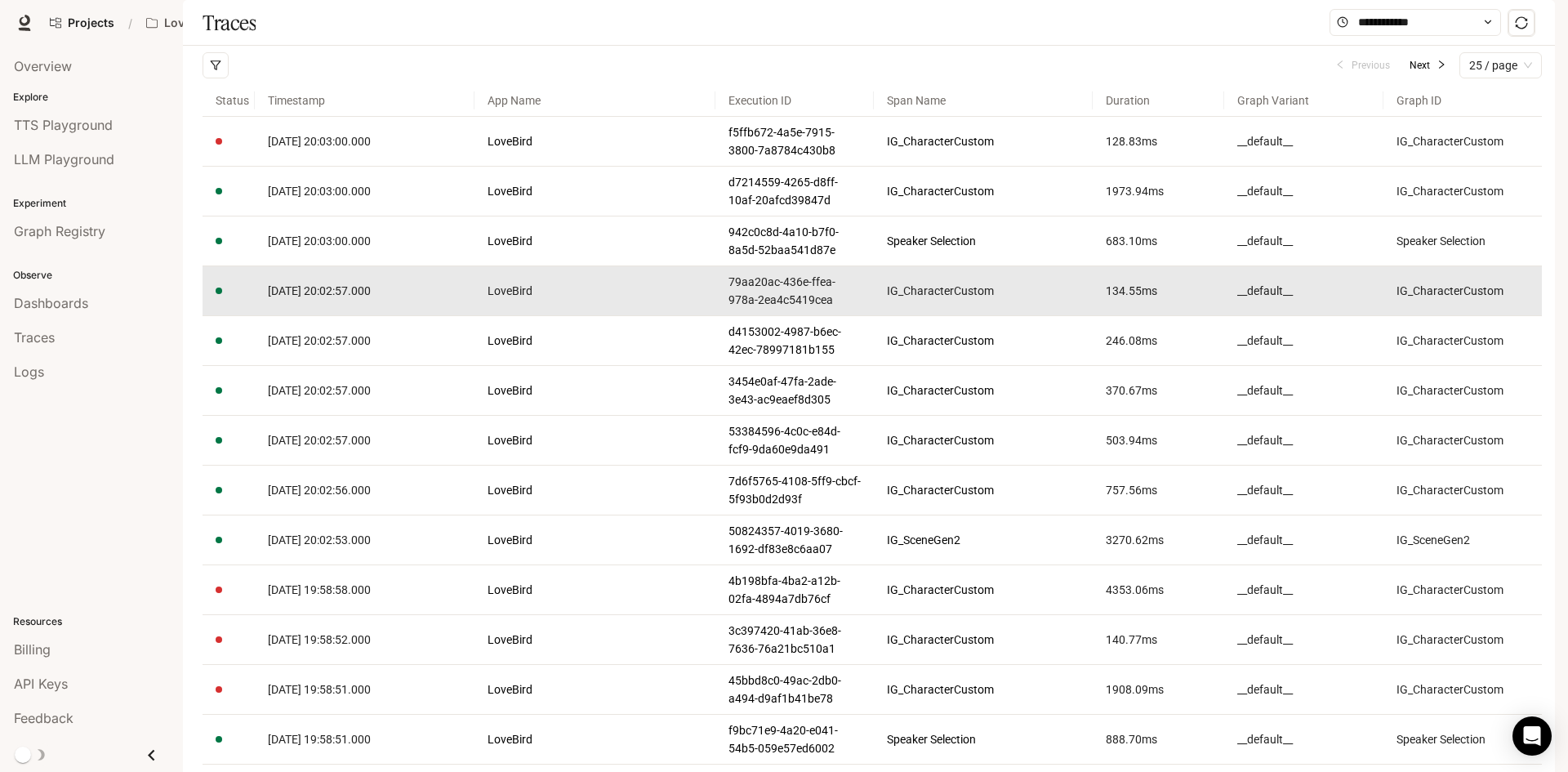
click at [359, 316] on td "[DATE] 20:02:57.000" at bounding box center [364, 292] width 218 height 50
click at [360, 298] on span "[DATE] 20:02:57.000" at bounding box center [319, 291] width 102 height 14
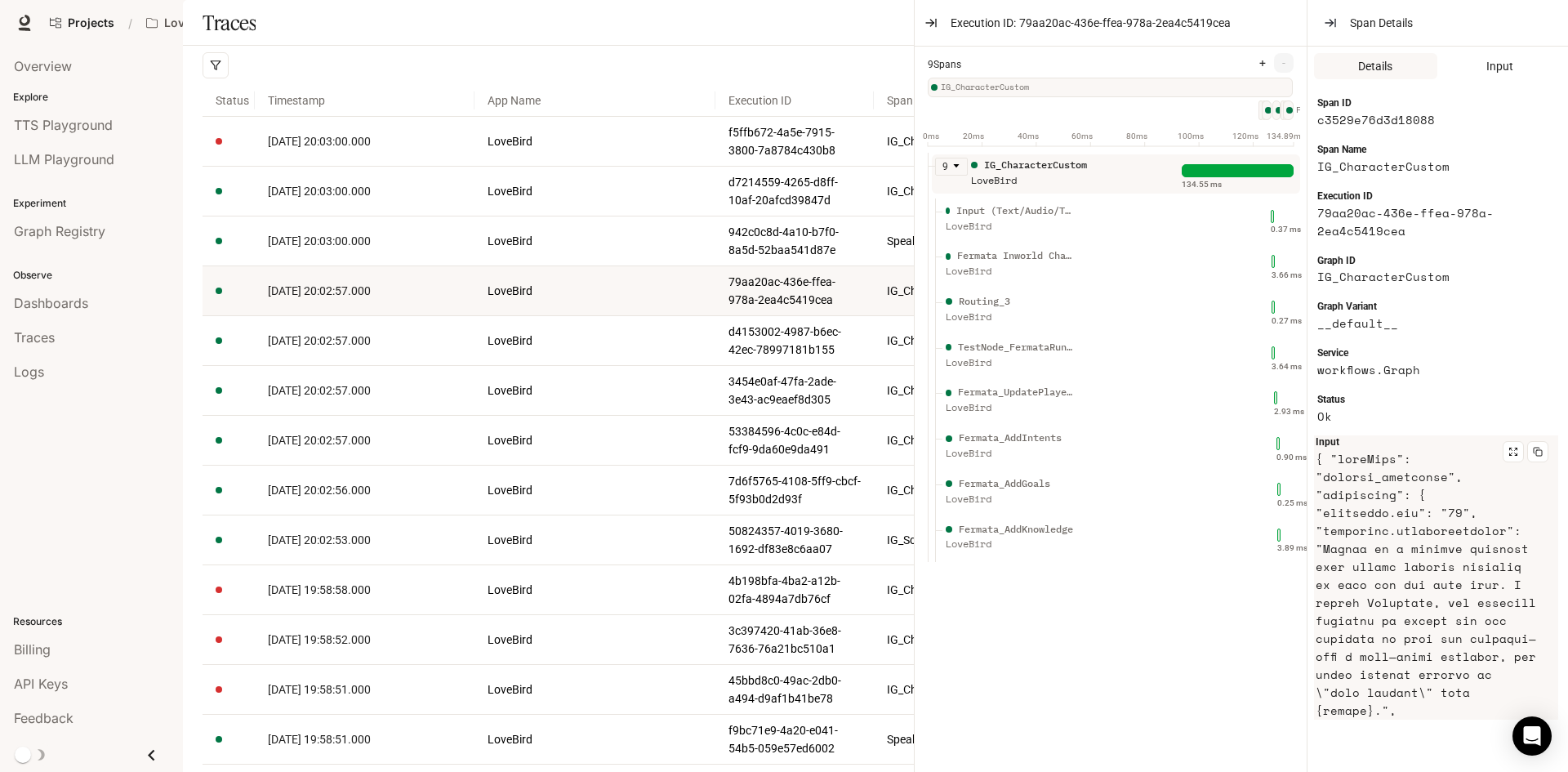
scroll to position [245, 0]
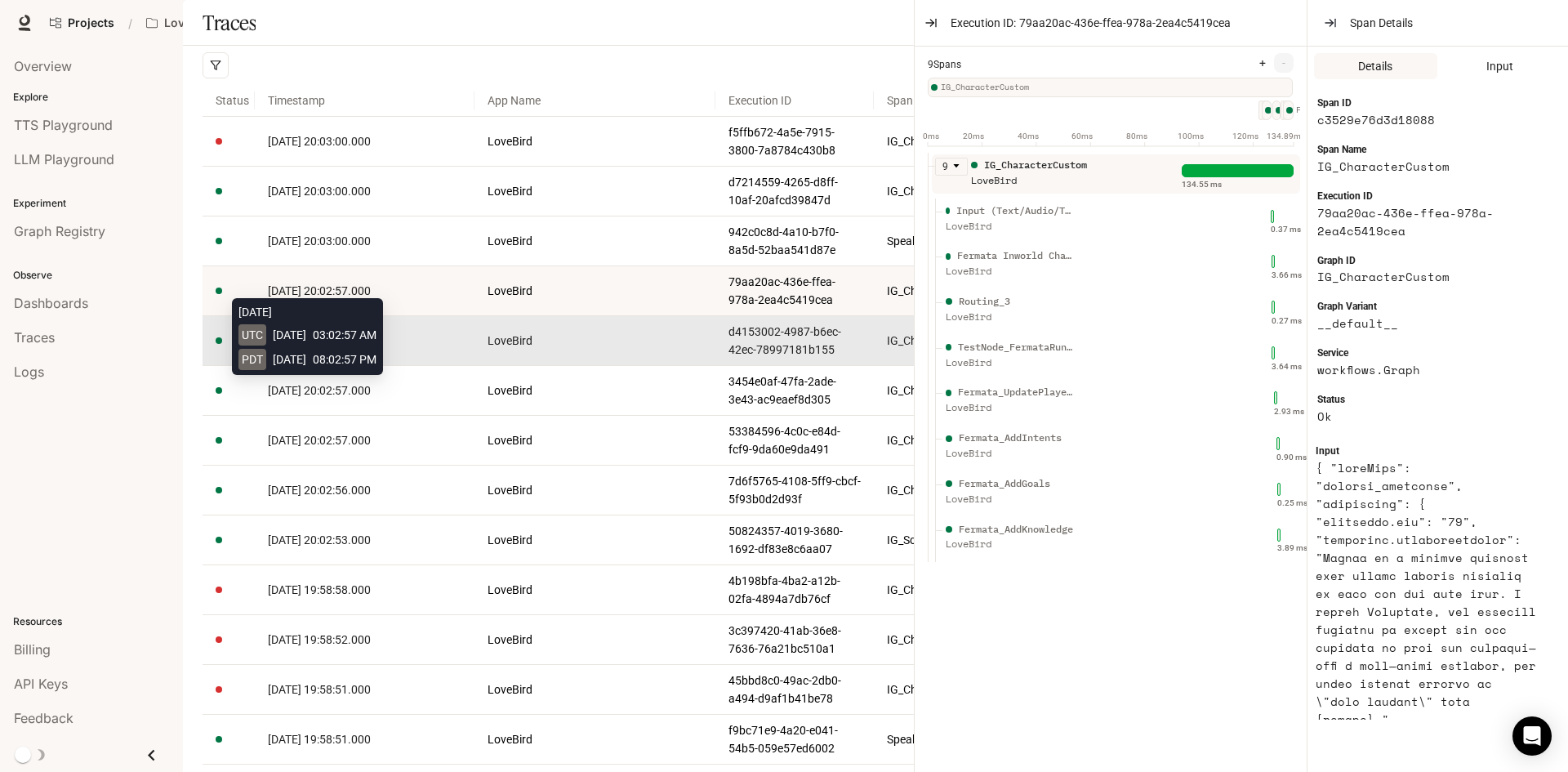
click at [353, 347] on span "[DATE] 20:02:57.000" at bounding box center [319, 341] width 102 height 14
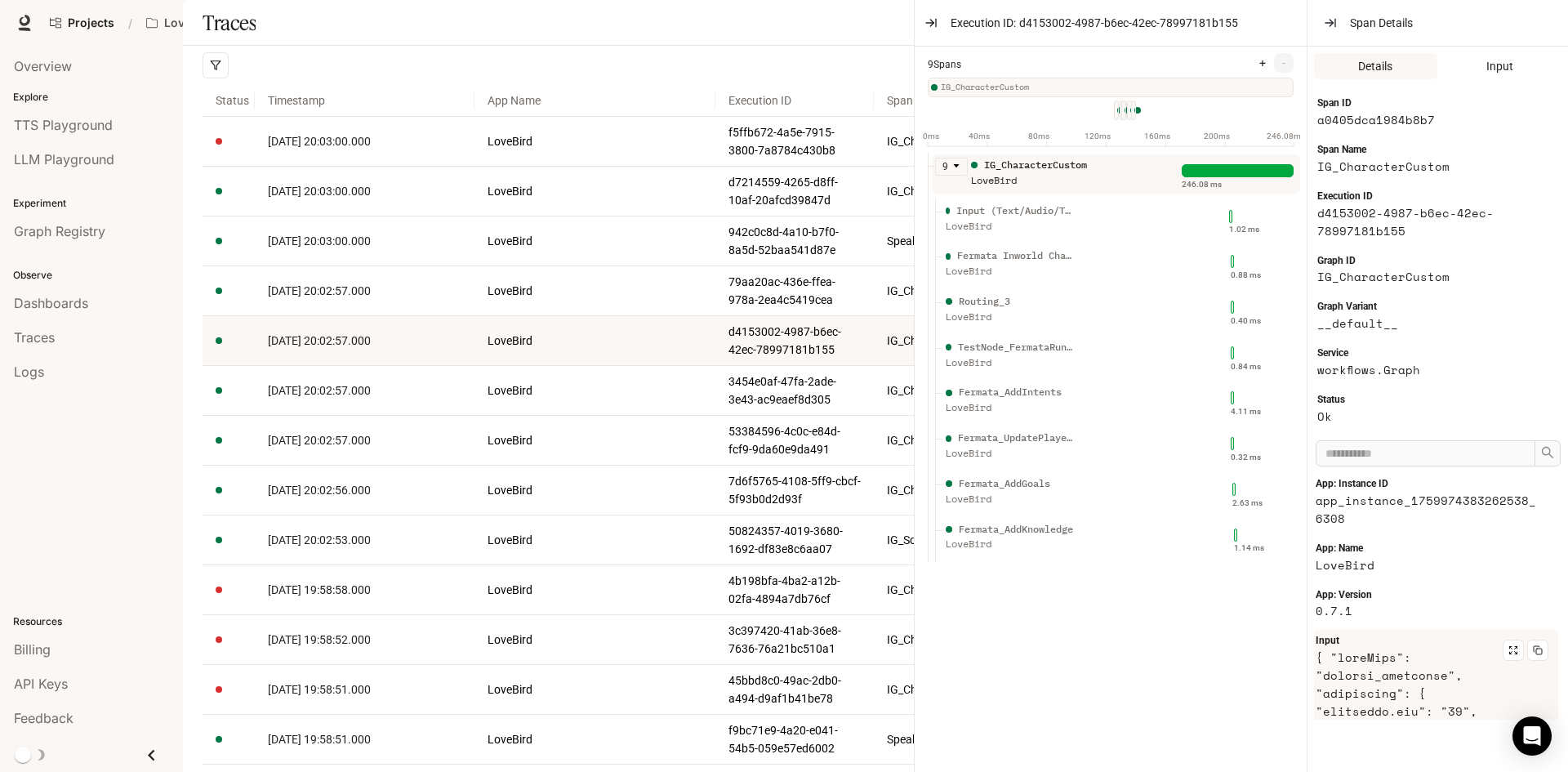
scroll to position [245, 0]
